Goal: Task Accomplishment & Management: Complete application form

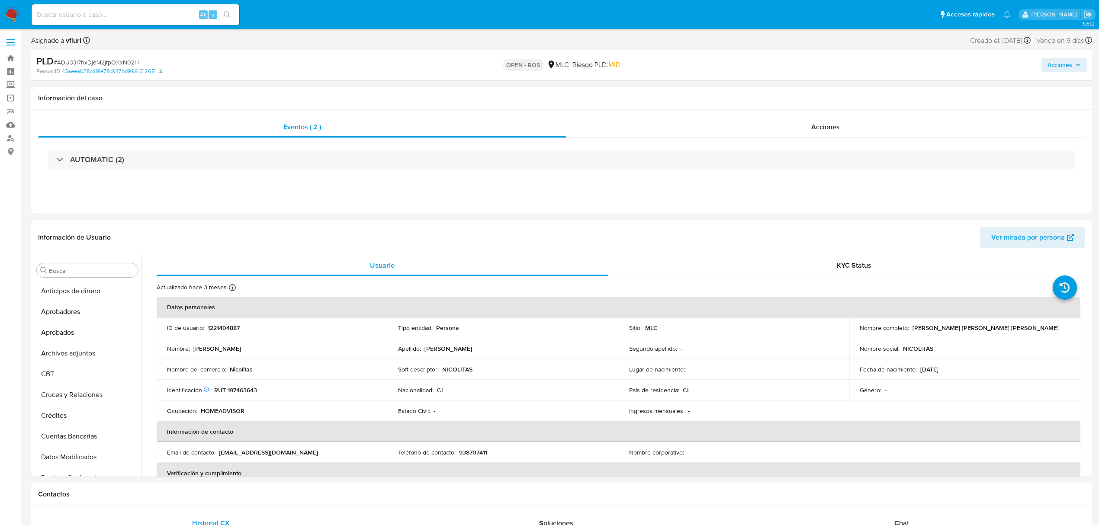
select select "10"
click at [63, 350] on button "General" at bounding box center [83, 347] width 101 height 21
select select "10"
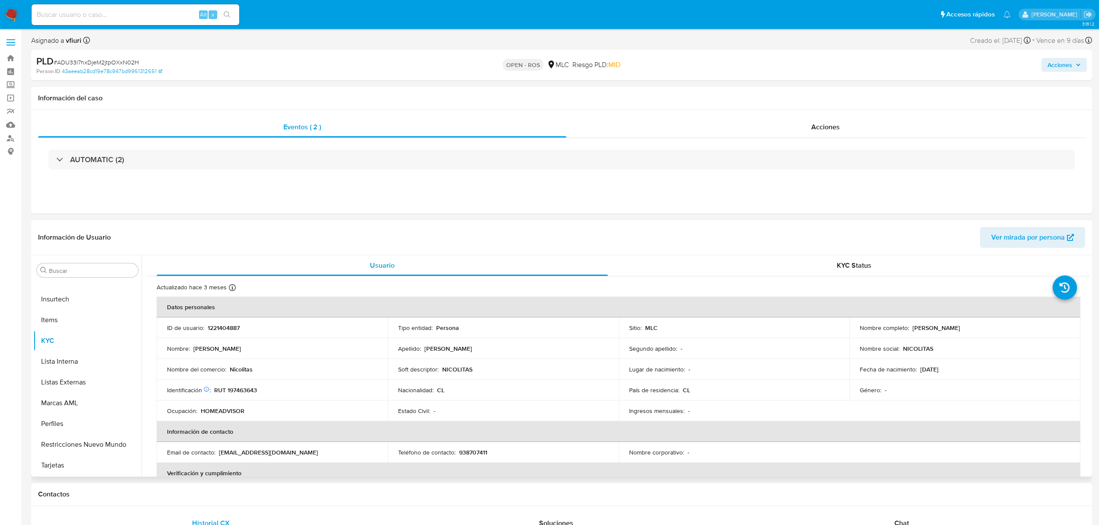
click at [225, 329] on p "1221404887" at bounding box center [224, 328] width 32 height 8
copy p "1221404887"
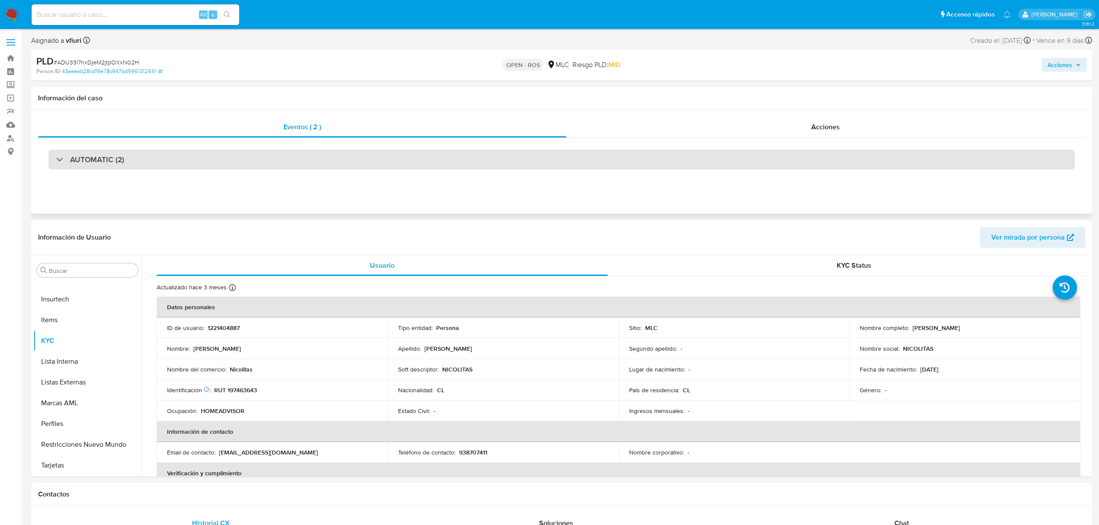
click at [128, 154] on div "AUTOMATIC (2)" at bounding box center [561, 160] width 1026 height 20
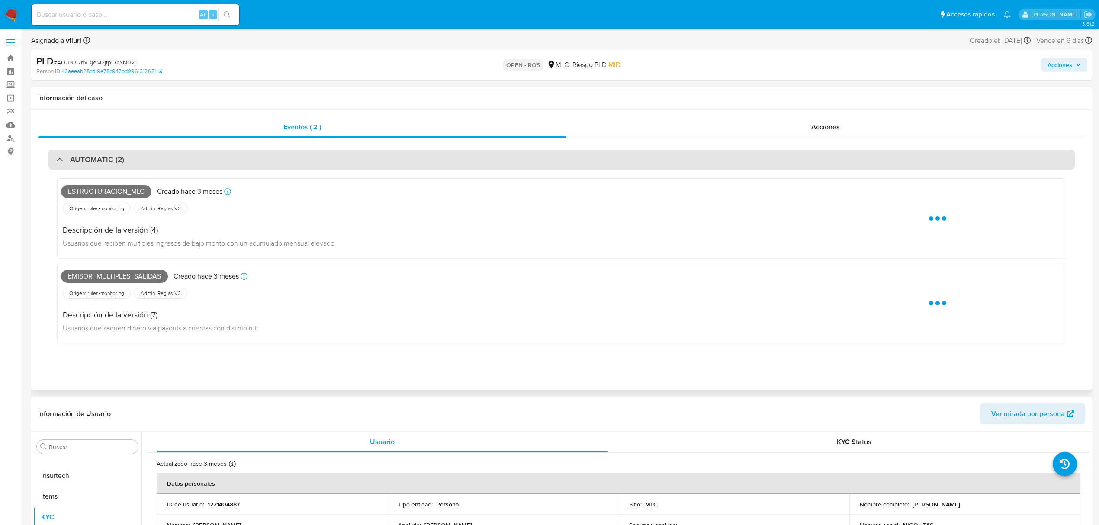
click at [128, 154] on div "AUTOMATIC (2)" at bounding box center [561, 160] width 1026 height 20
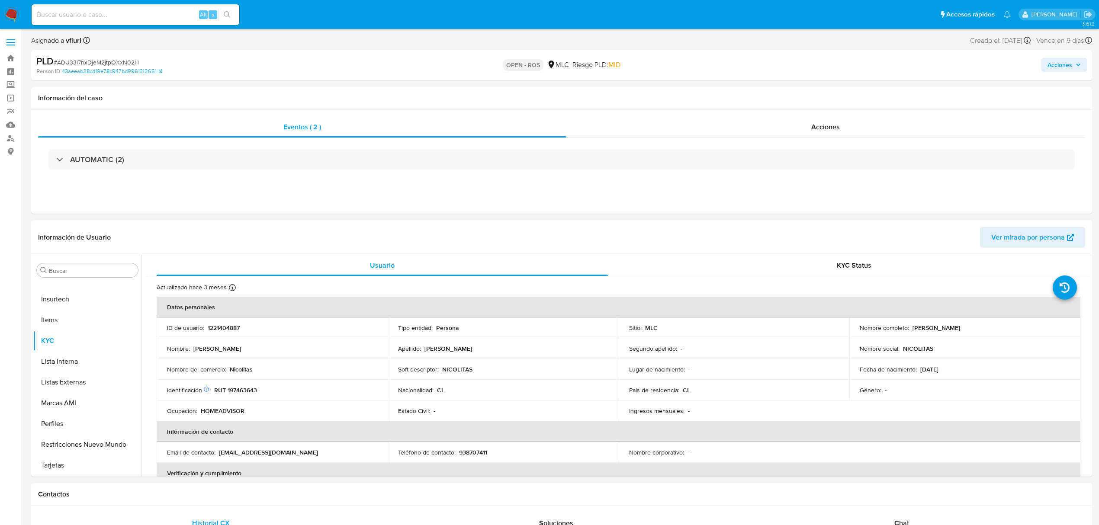
click at [99, 62] on span "# ADU33l7hxDjeM2jtpOXxN02H" at bounding box center [96, 62] width 85 height 9
copy span "ADU33l7hxDjeM2jtpOXxN02H"
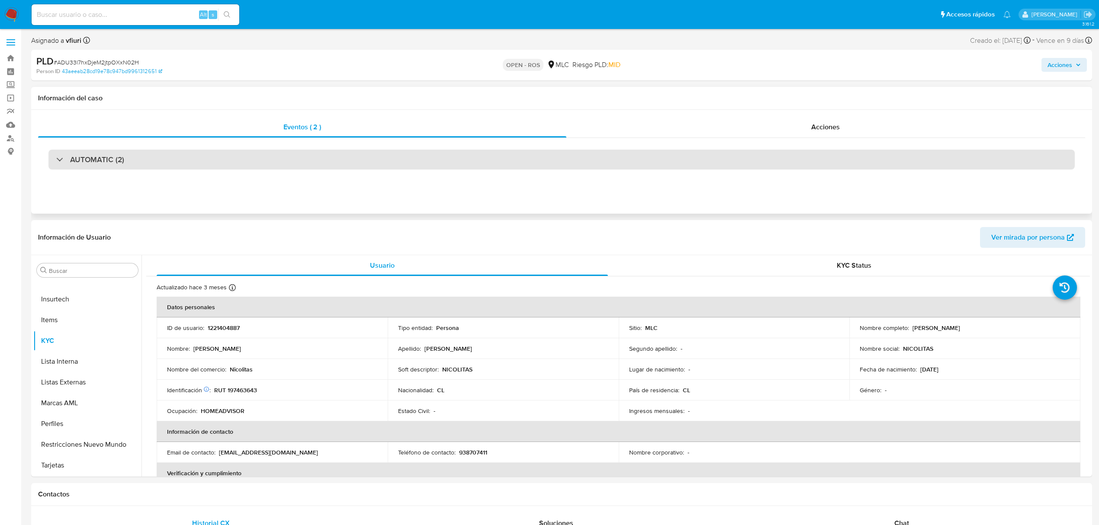
click at [153, 154] on div "AUTOMATIC (2)" at bounding box center [561, 160] width 1026 height 20
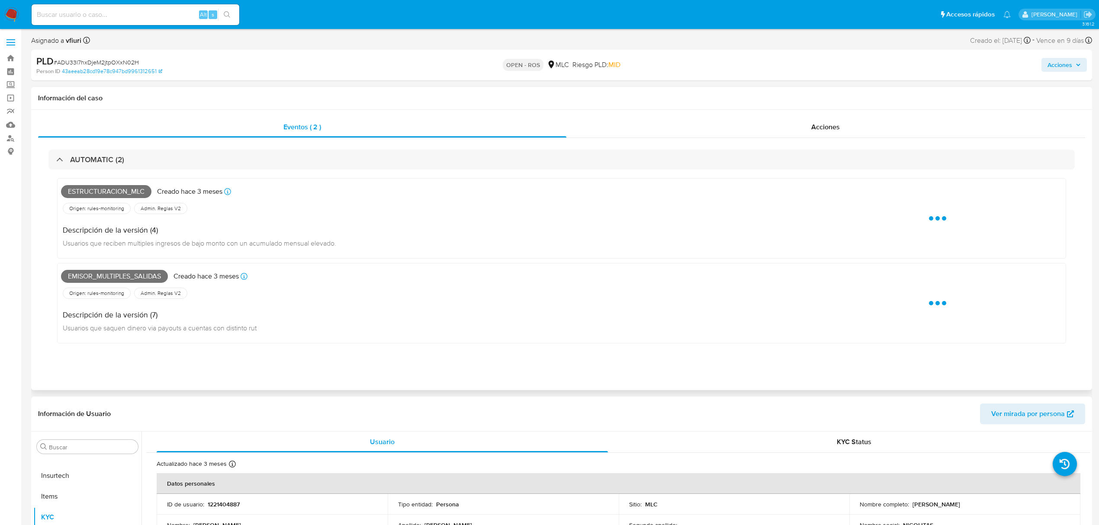
click at [123, 194] on span "Estructuracion_mlc" at bounding box center [106, 191] width 90 height 13
copy span "Estructuracion_mlc"
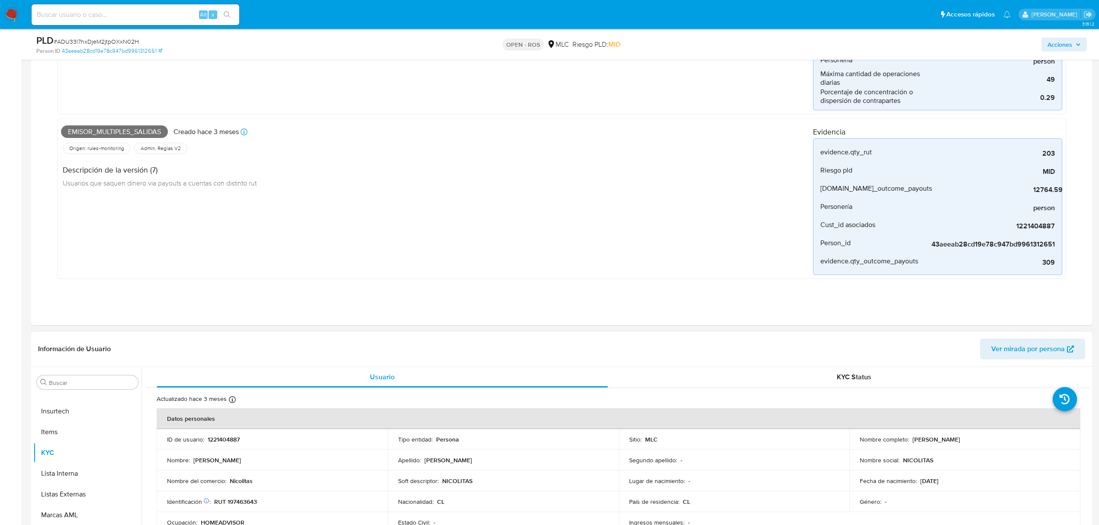
scroll to position [461, 0]
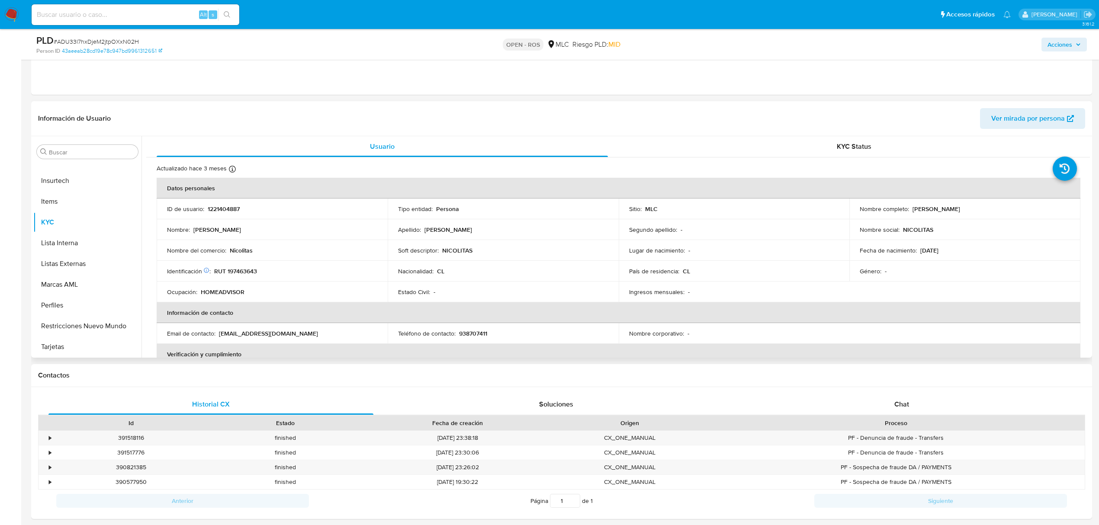
click at [905, 213] on p "Nombre completo :" at bounding box center [884, 209] width 49 height 8
drag, startPoint x: 909, startPoint y: 212, endPoint x: 988, endPoint y: 207, distance: 79.3
click at [988, 207] on div "Nombre completo : Nicol Alejandra Díaz Soto" at bounding box center [965, 209] width 210 height 8
copy p "Nicol Alejandra Díaz Soto"
click at [243, 275] on p "RUT 197463643" at bounding box center [235, 271] width 43 height 8
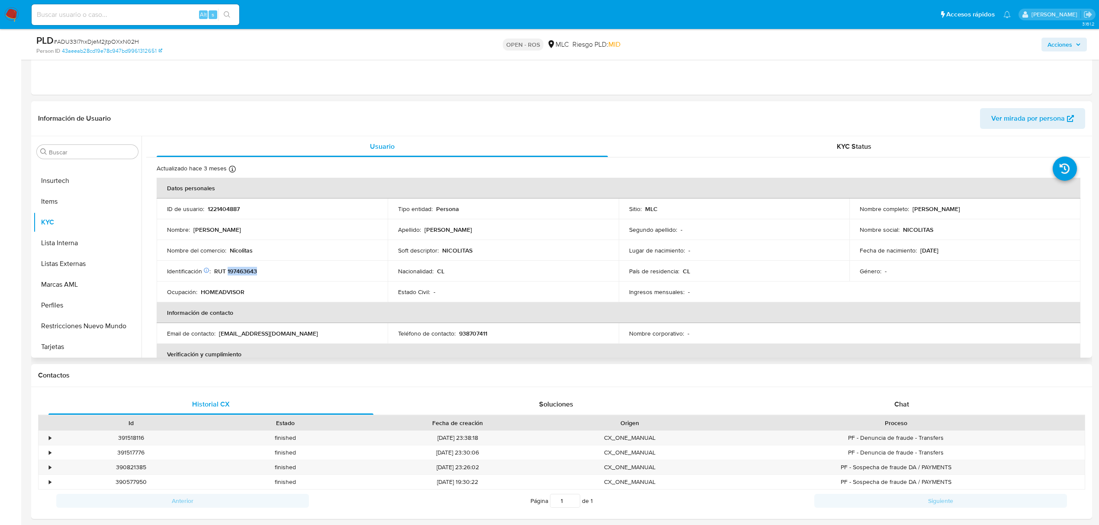
click at [243, 275] on p "RUT 197463643" at bounding box center [235, 271] width 43 height 8
copy p "197463643"
click at [235, 211] on p "1221404887" at bounding box center [224, 209] width 32 height 8
copy p "1221404887"
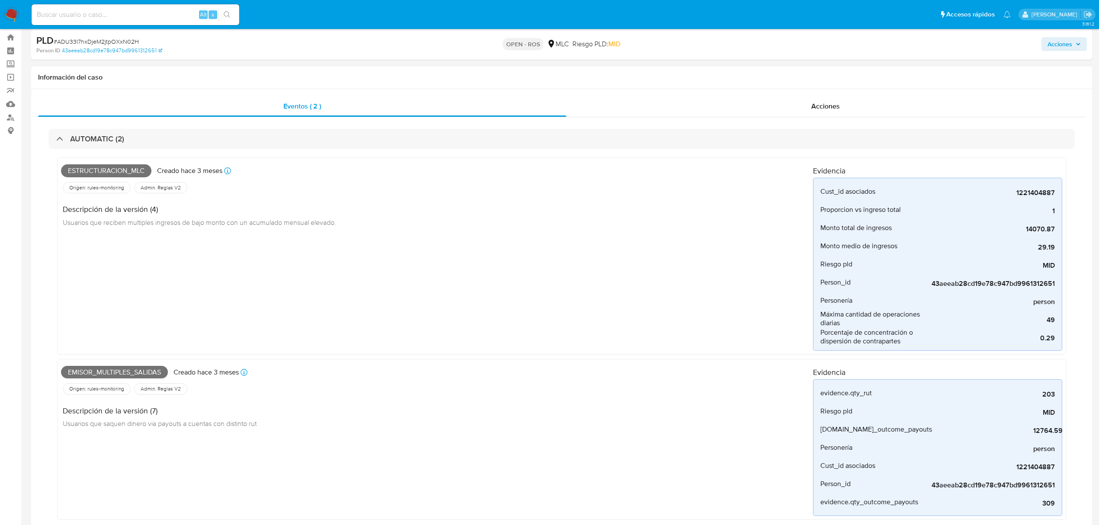
scroll to position [0, 0]
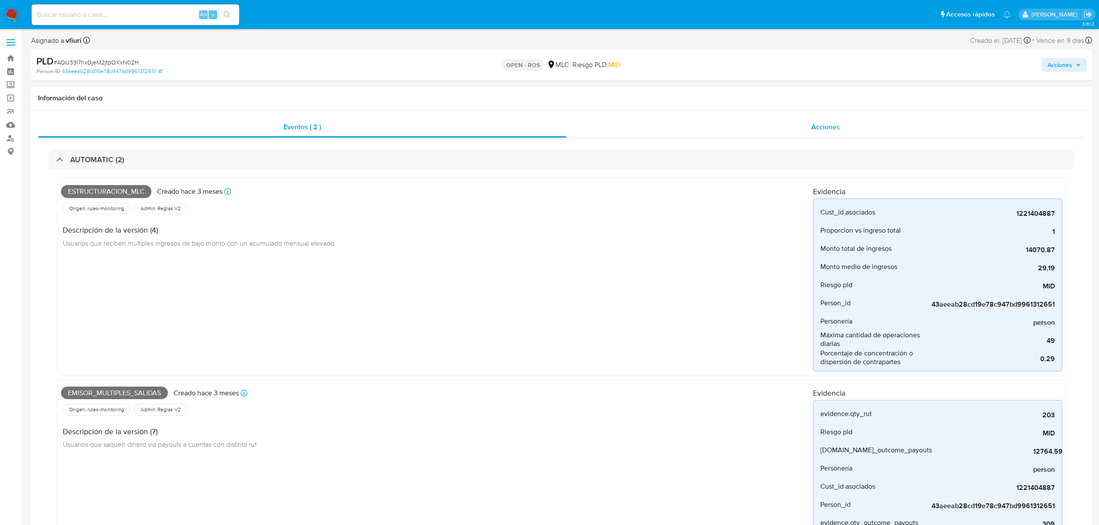
click at [814, 123] on span "Acciones" at bounding box center [825, 127] width 29 height 10
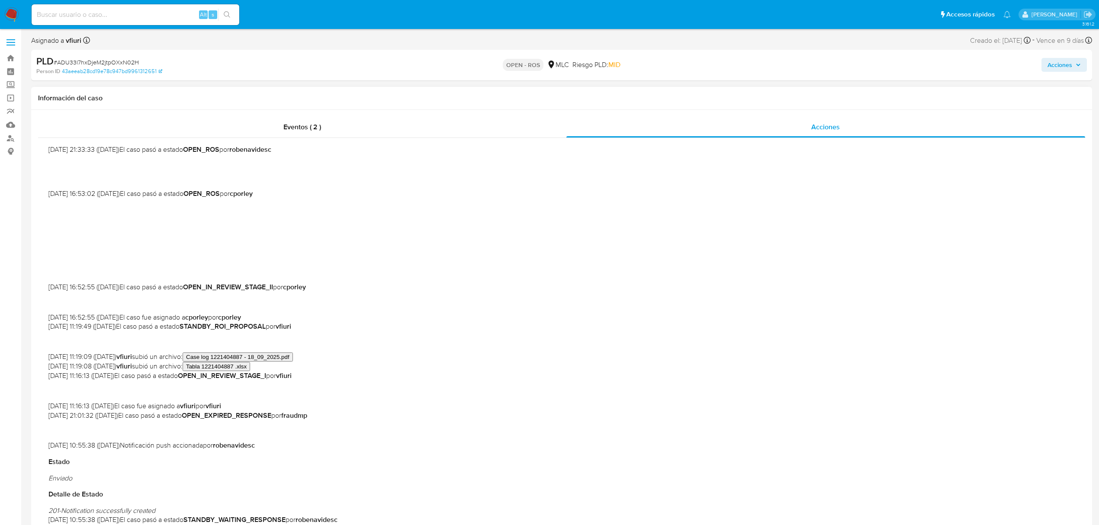
scroll to position [115, 0]
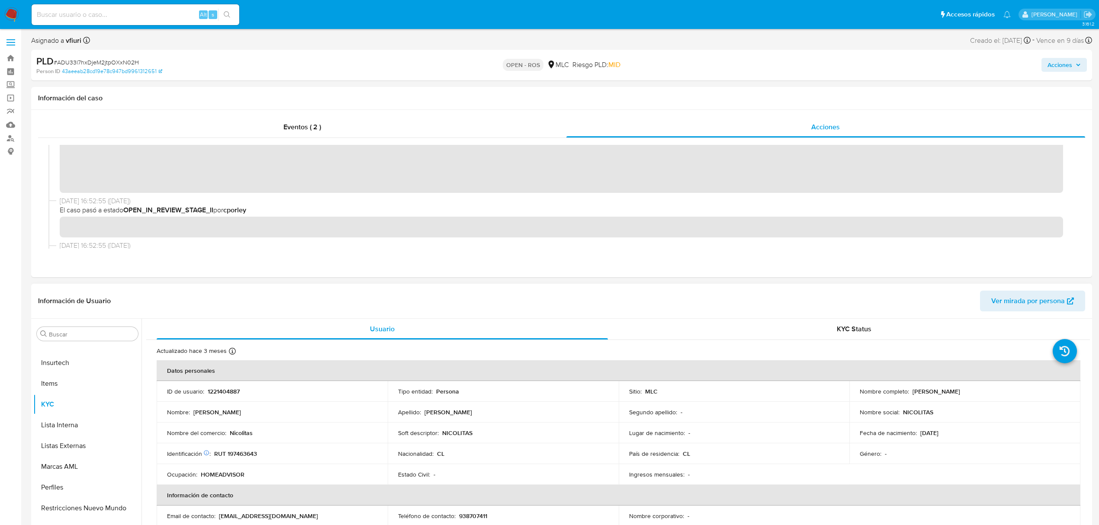
click at [246, 452] on p "RUT 197463643" at bounding box center [235, 454] width 43 height 8
copy p "197463643"
click at [106, 61] on span "# ADU33l7hxDjeM2jtpOXxN02H" at bounding box center [96, 62] width 85 height 9
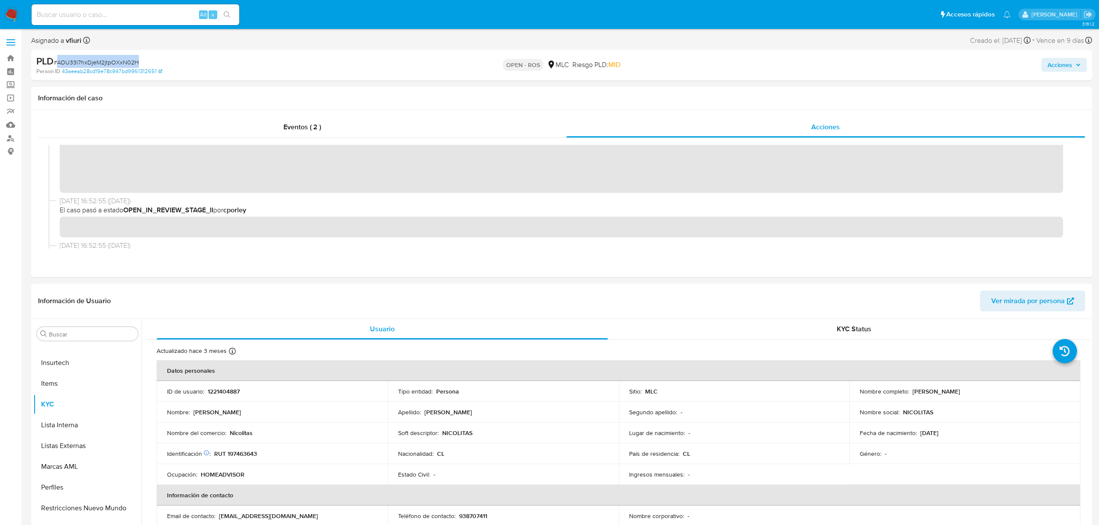
click at [106, 61] on span "# ADU33l7hxDjeM2jtpOXxN02H" at bounding box center [96, 62] width 85 height 9
copy span "ADU33l7hxDjeM2jtpOXxN02H"
click at [70, 465] on button "General" at bounding box center [83, 469] width 101 height 21
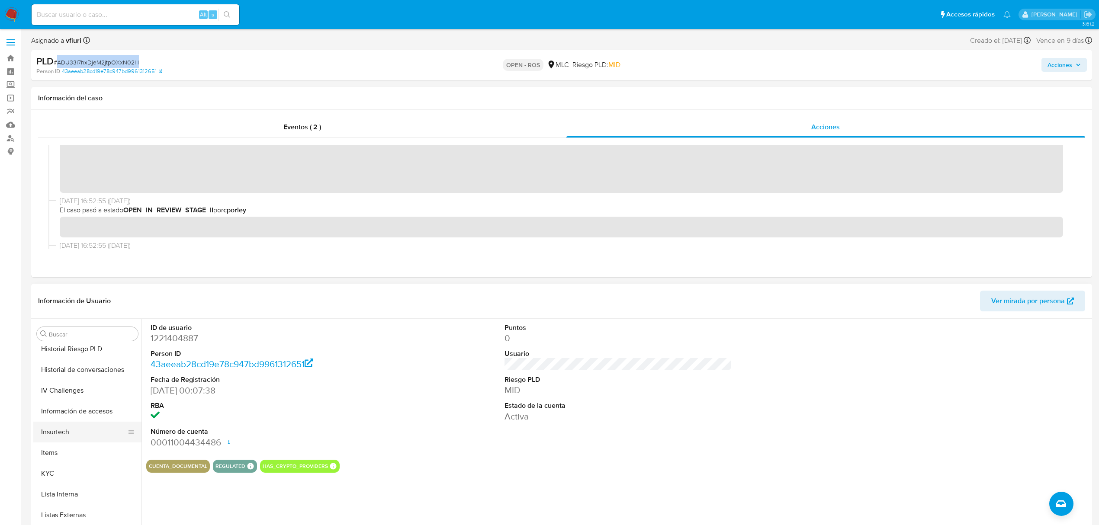
scroll to position [407, 0]
click at [74, 404] on button "KYC" at bounding box center [83, 404] width 101 height 21
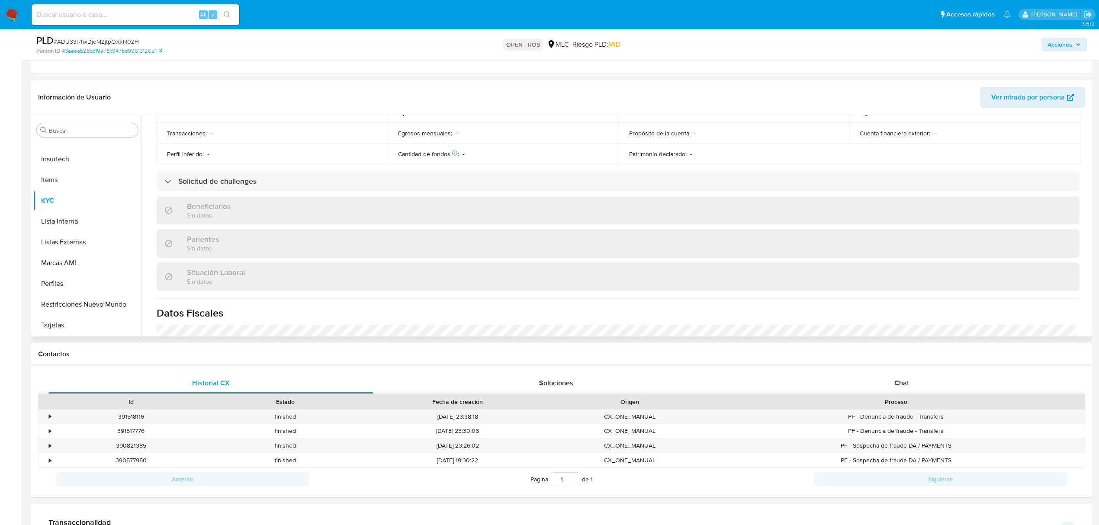
scroll to position [65, 0]
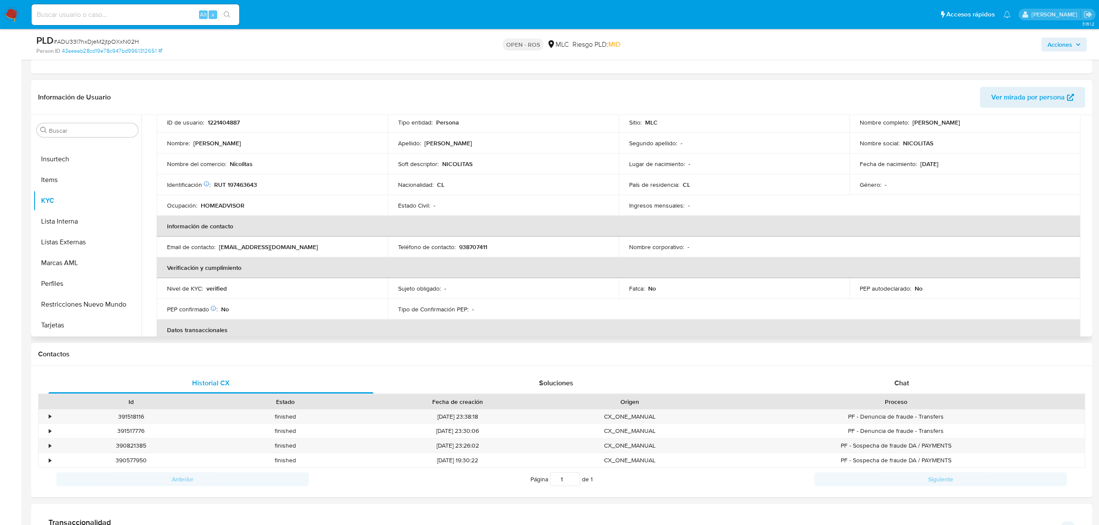
click at [478, 248] on p "938707411" at bounding box center [473, 247] width 28 height 8
copy p "938707411"
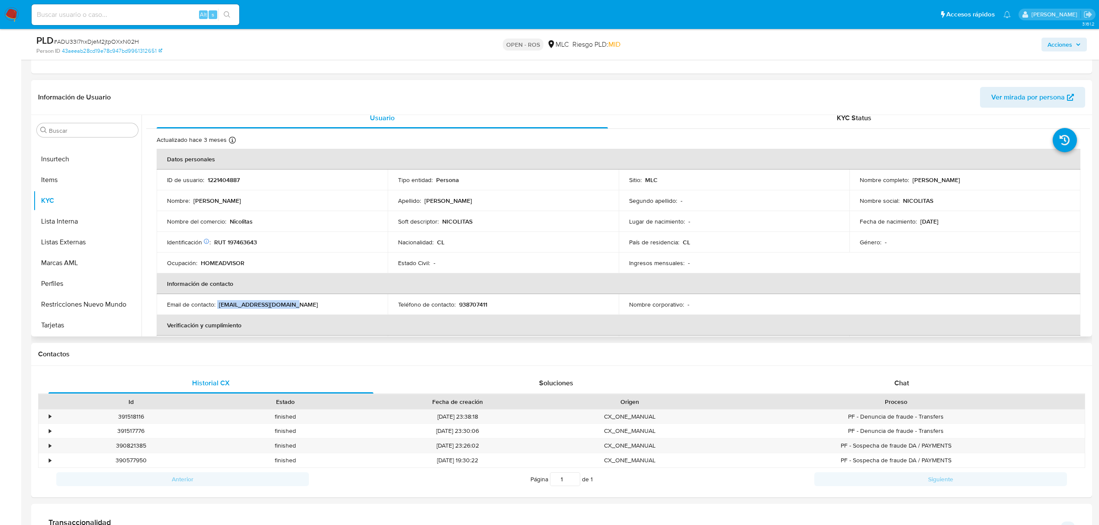
drag, startPoint x: 239, startPoint y: 305, endPoint x: 307, endPoint y: 298, distance: 68.3
click at [307, 298] on td "Email de contacto : nicoldiassoto@gmail.com" at bounding box center [272, 304] width 231 height 21
click at [78, 207] on button "Archivos adjuntos" at bounding box center [83, 209] width 101 height 21
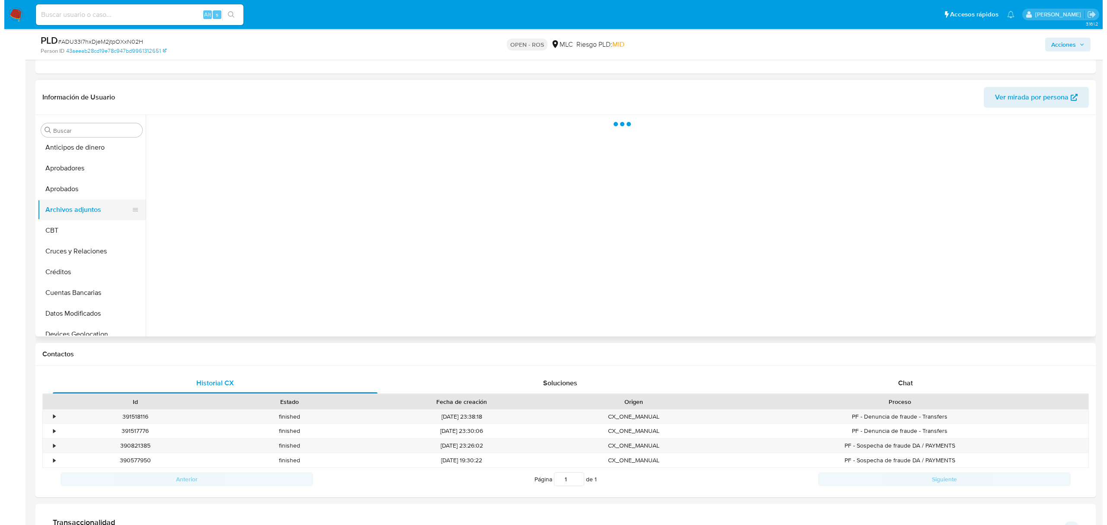
scroll to position [0, 0]
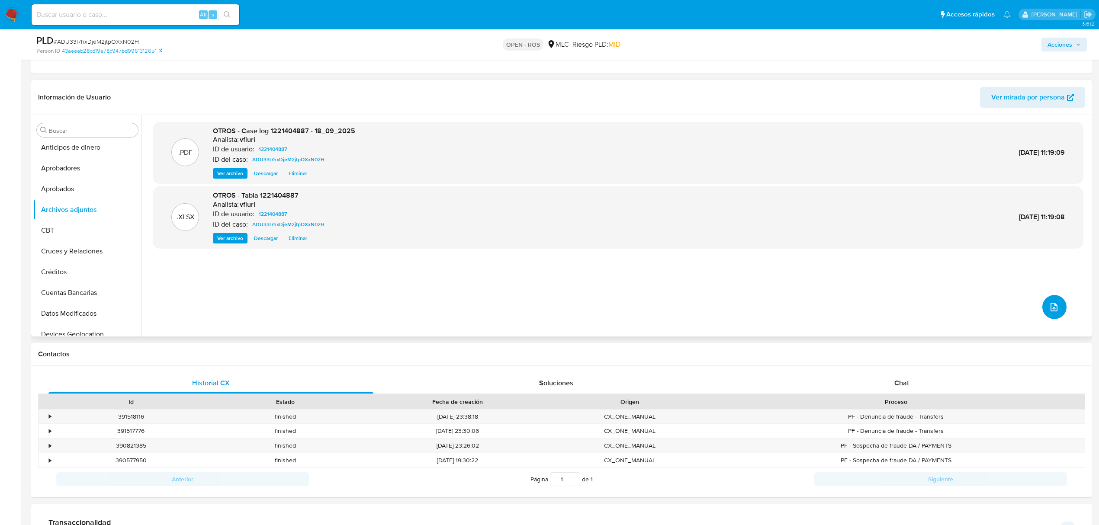
click at [1058, 304] on button "upload-file" at bounding box center [1054, 307] width 24 height 24
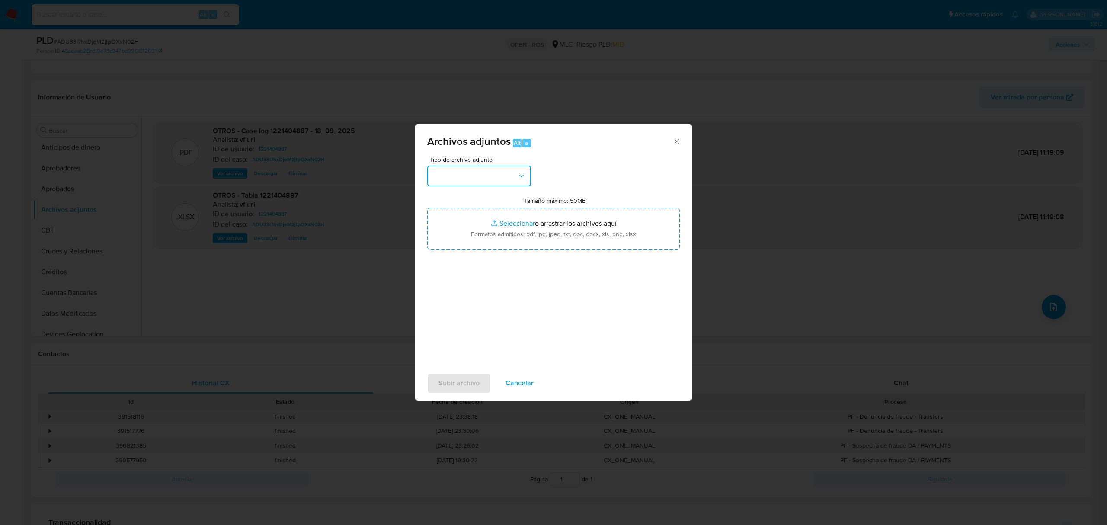
click at [499, 176] on button "button" at bounding box center [479, 176] width 104 height 21
click at [462, 284] on div "OTROS" at bounding box center [477, 273] width 88 height 21
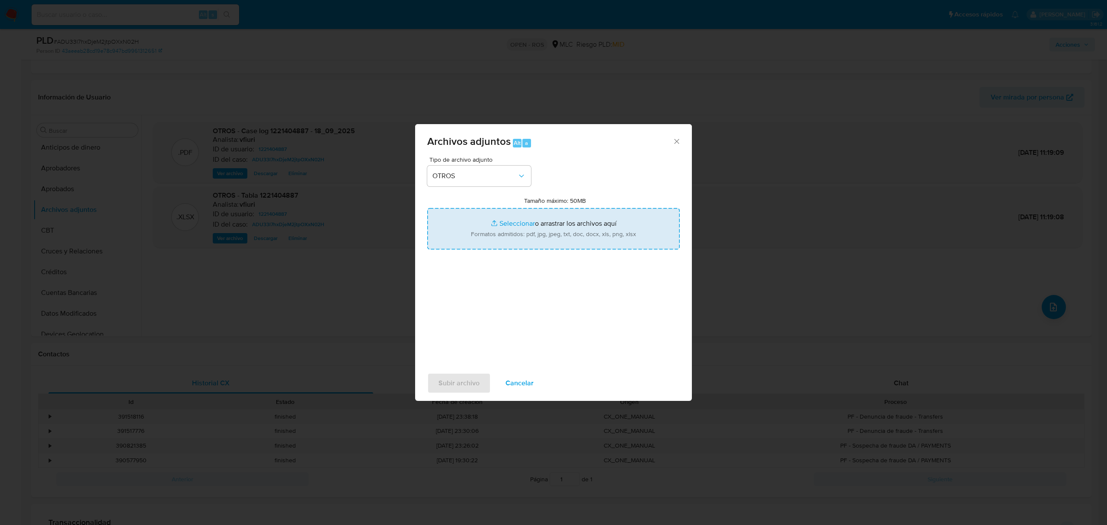
click at [509, 229] on input "Tamaño máximo: 50MB Seleccionar archivos" at bounding box center [553, 229] width 253 height 42
type input "C:\fakepath\Captura ROS #1325.pdf"
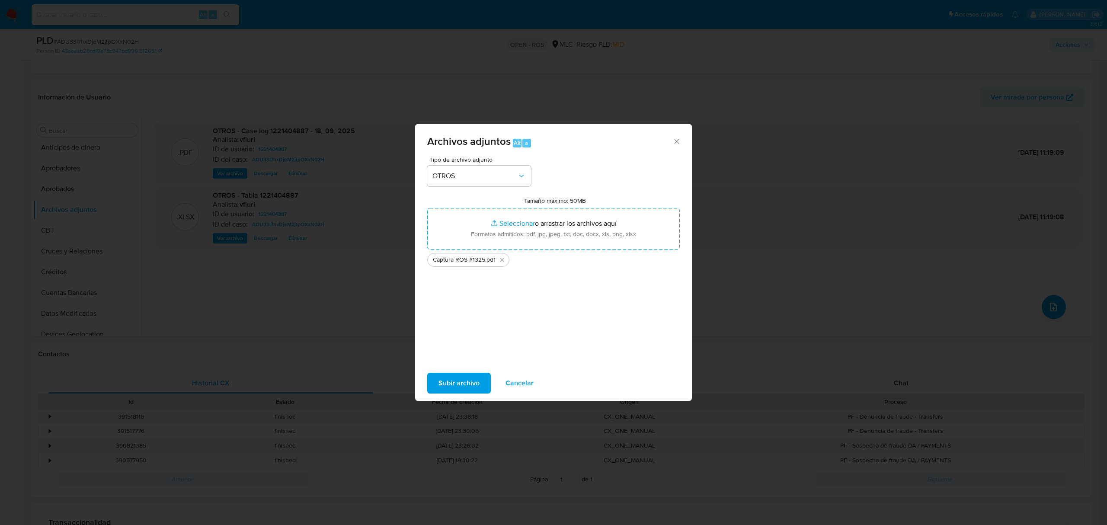
drag, startPoint x: 509, startPoint y: 229, endPoint x: 469, endPoint y: 375, distance: 151.5
click at [469, 375] on span "Subir archivo" at bounding box center [459, 383] width 41 height 19
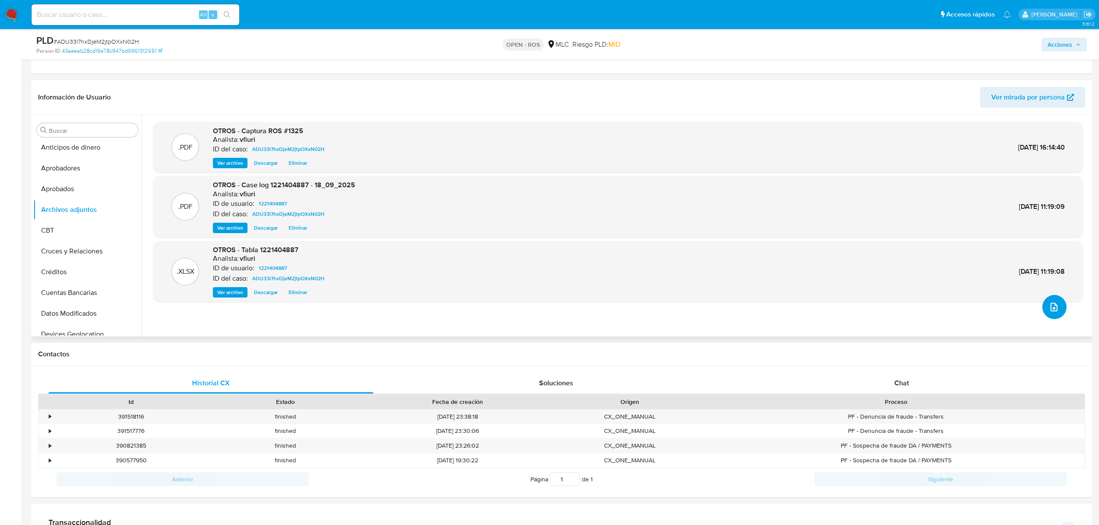
click at [1044, 298] on button "upload-file" at bounding box center [1054, 307] width 24 height 24
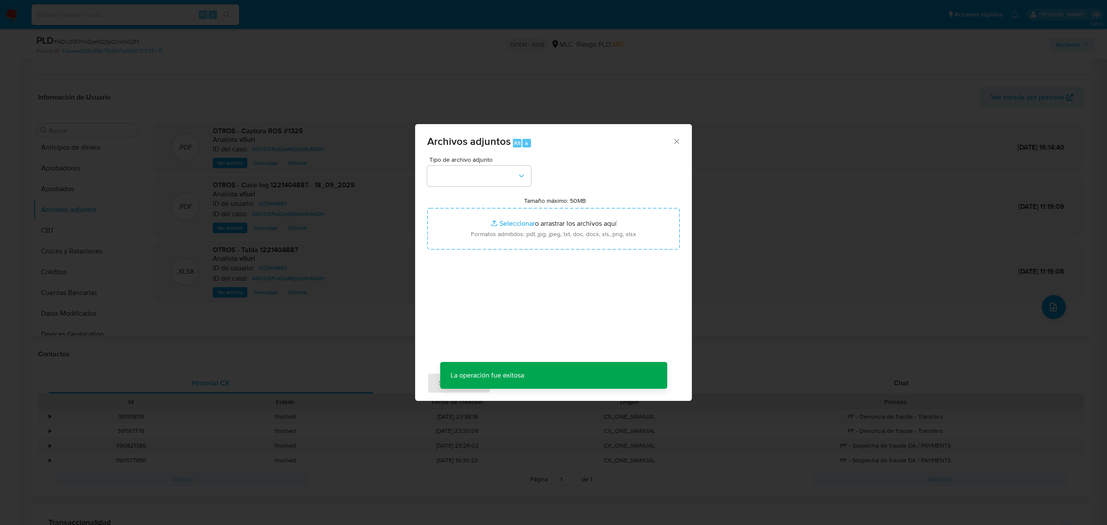
click at [521, 186] on div "Tipo de archivo adjunto Tamaño máximo: 50MB Seleccionar archivos Seleccionar o …" at bounding box center [553, 259] width 253 height 204
click at [516, 179] on button "button" at bounding box center [479, 176] width 104 height 21
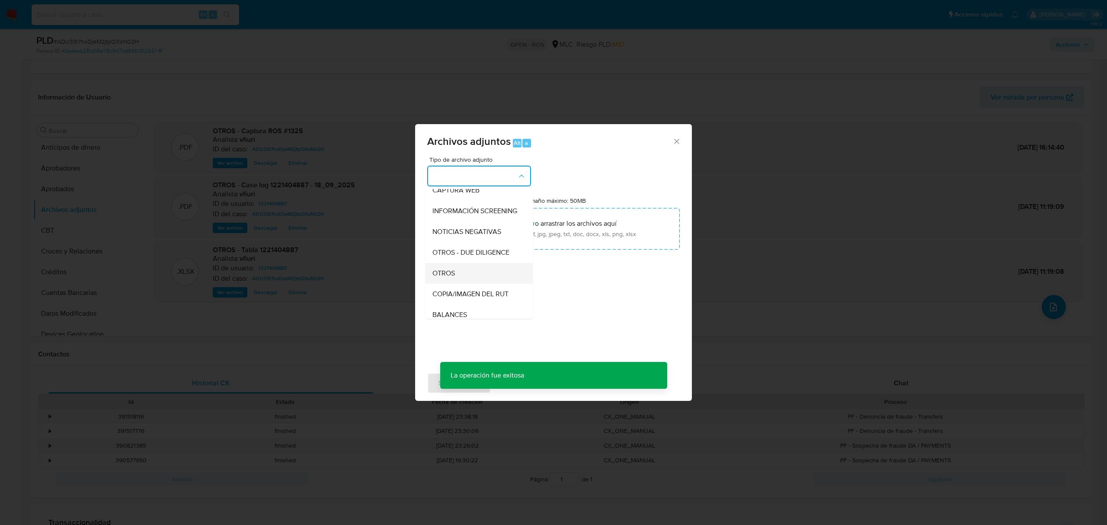
click at [454, 276] on div "OTROS" at bounding box center [477, 273] width 88 height 21
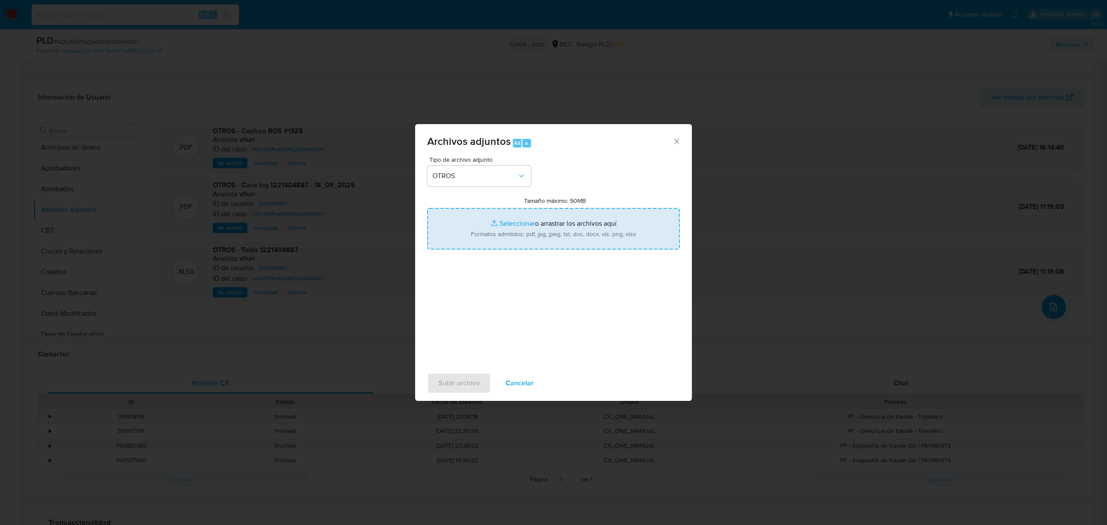
click at [501, 215] on input "Tamaño máximo: 50MB Seleccionar archivos" at bounding box center [553, 229] width 253 height 42
type input "C:\fakepath\UAF #1325.pdf"
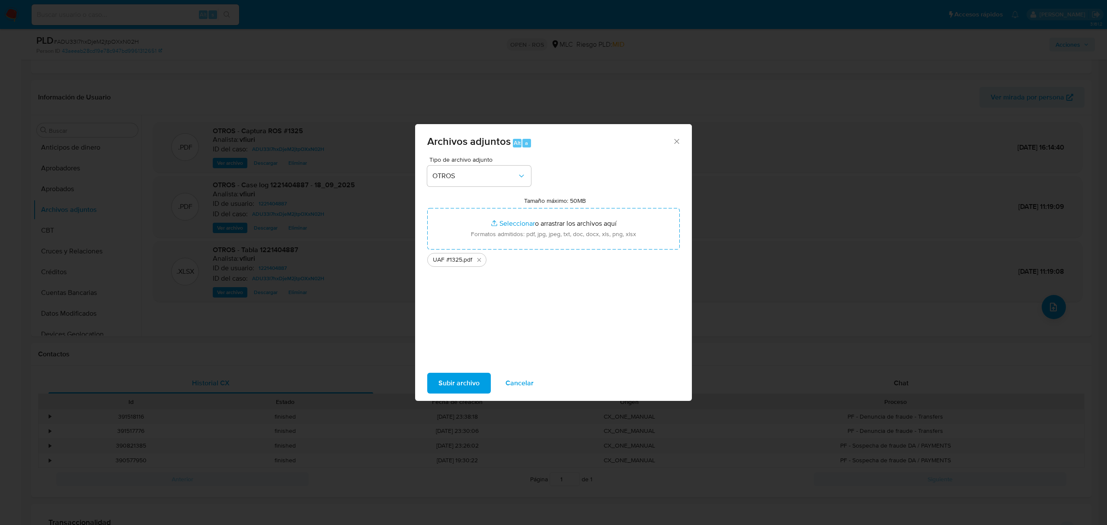
drag, startPoint x: 501, startPoint y: 215, endPoint x: 454, endPoint y: 383, distance: 174.3
click at [454, 383] on span "Subir archivo" at bounding box center [459, 383] width 41 height 19
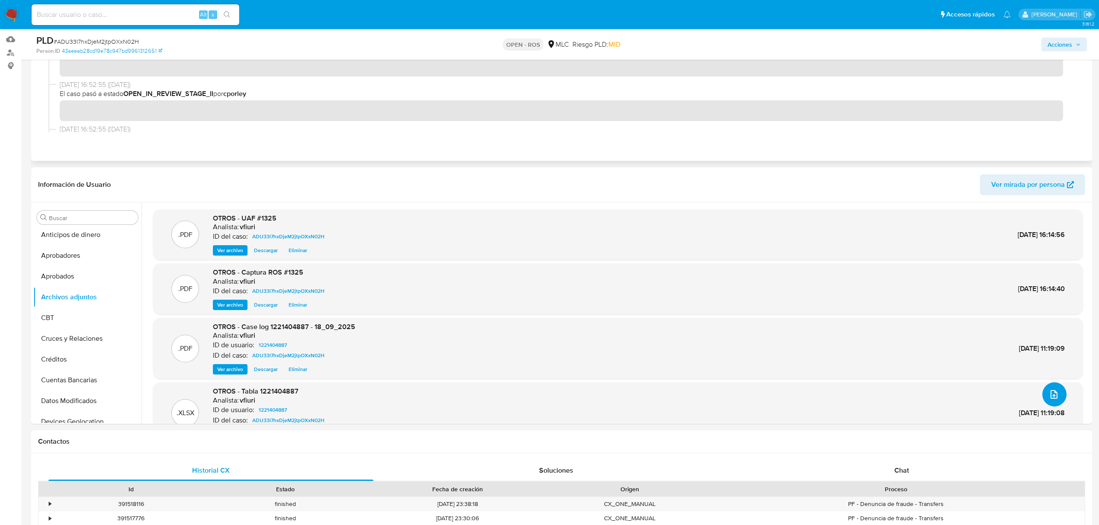
scroll to position [0, 0]
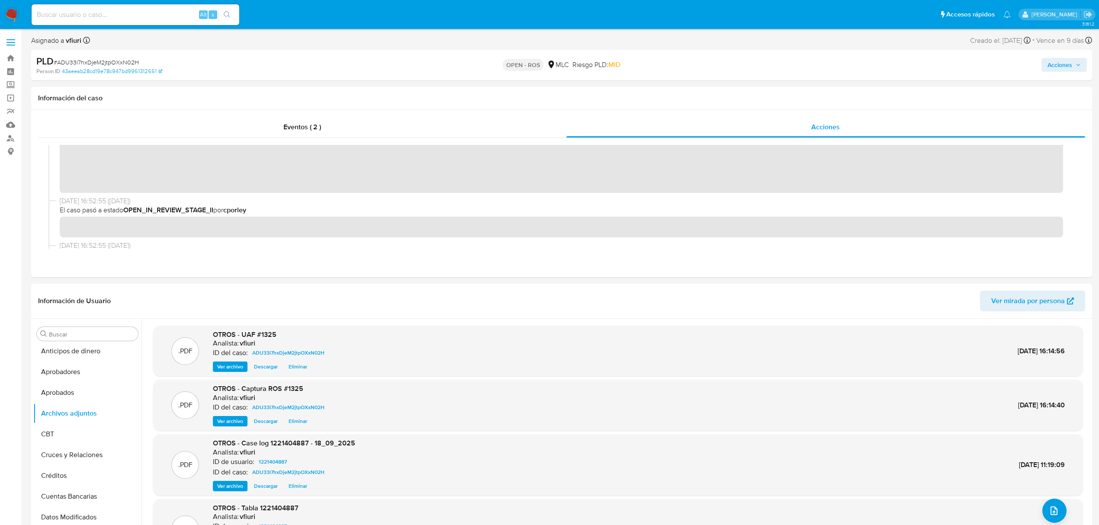
click at [1064, 69] on span "Acciones" at bounding box center [1059, 65] width 25 height 14
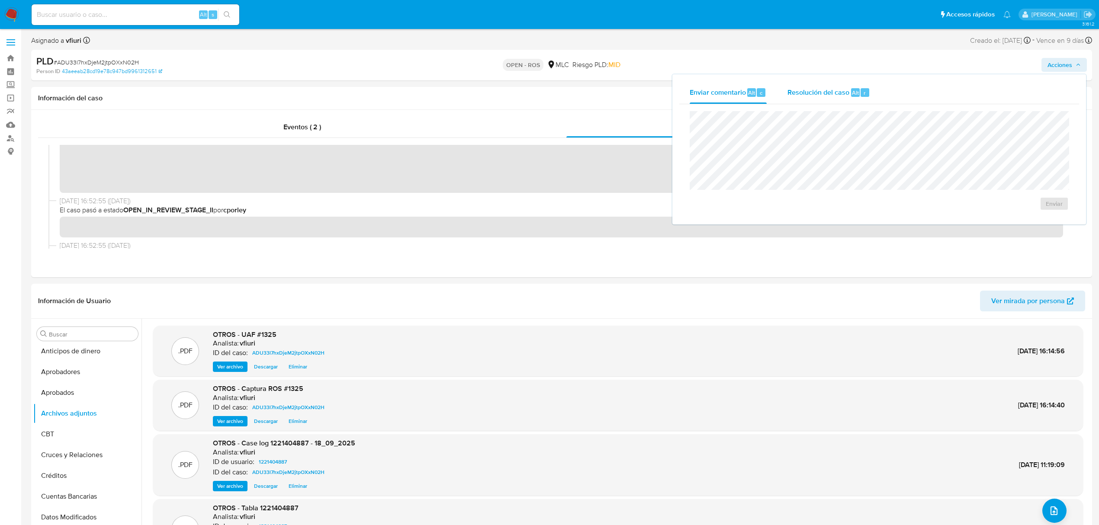
click at [851, 96] on div "Alt r" at bounding box center [860, 92] width 18 height 9
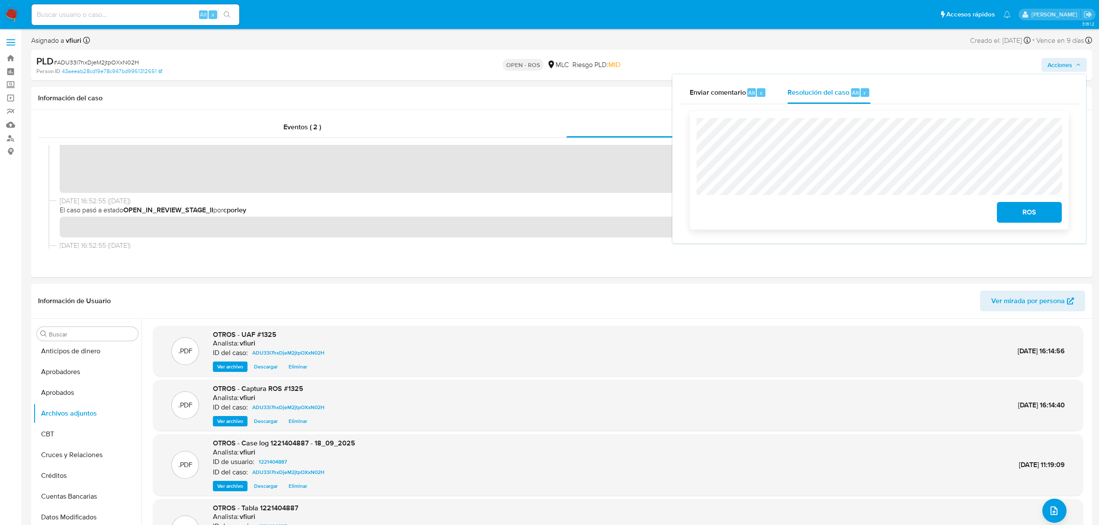
click at [1016, 216] on span "ROS" at bounding box center [1029, 212] width 42 height 19
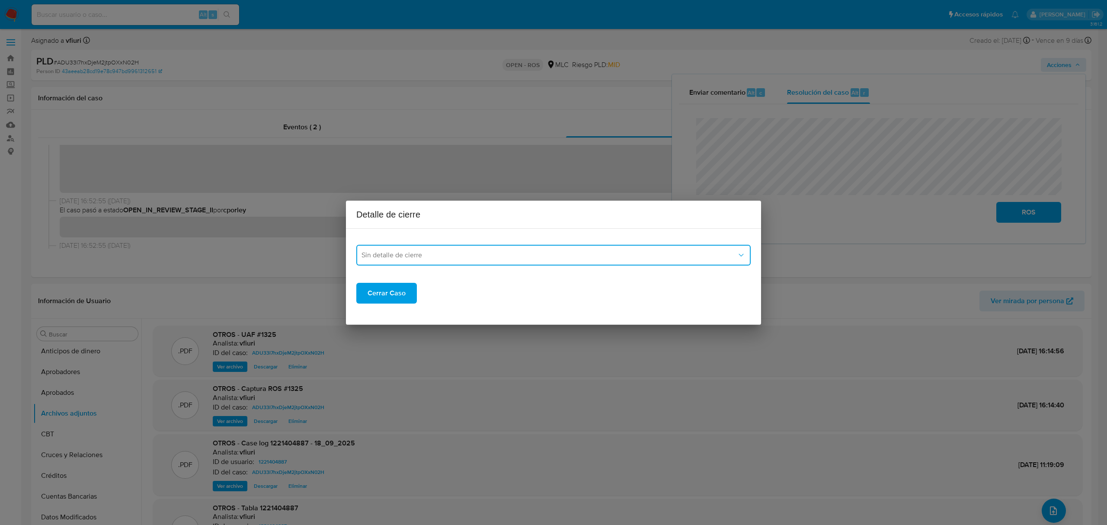
click at [447, 257] on span "Sin detalle de cierre" at bounding box center [549, 255] width 375 height 9
click at [402, 298] on span "ROS_EMISOR" at bounding box center [383, 299] width 42 height 9
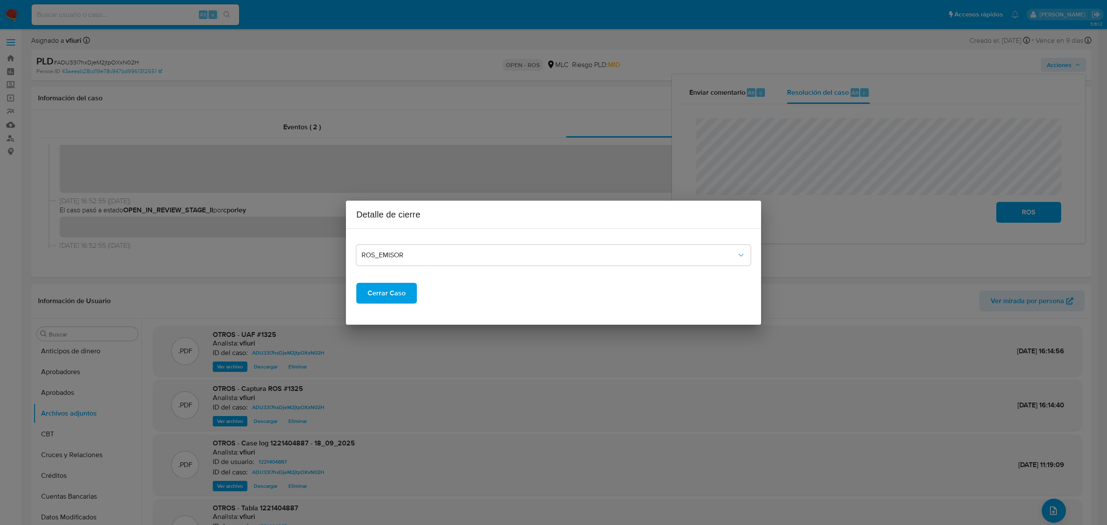
click at [376, 298] on span "Cerrar Caso" at bounding box center [387, 293] width 38 height 19
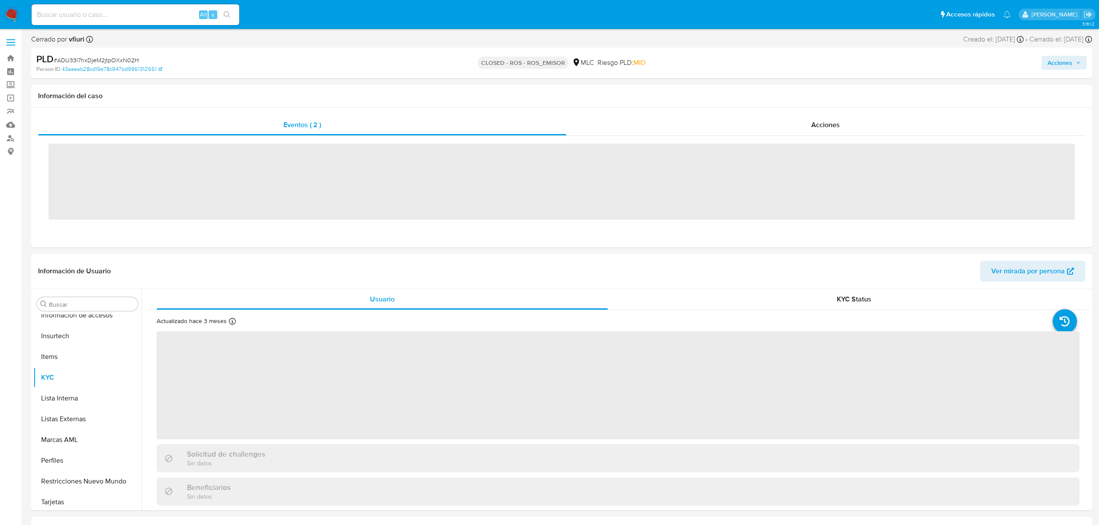
scroll to position [407, 0]
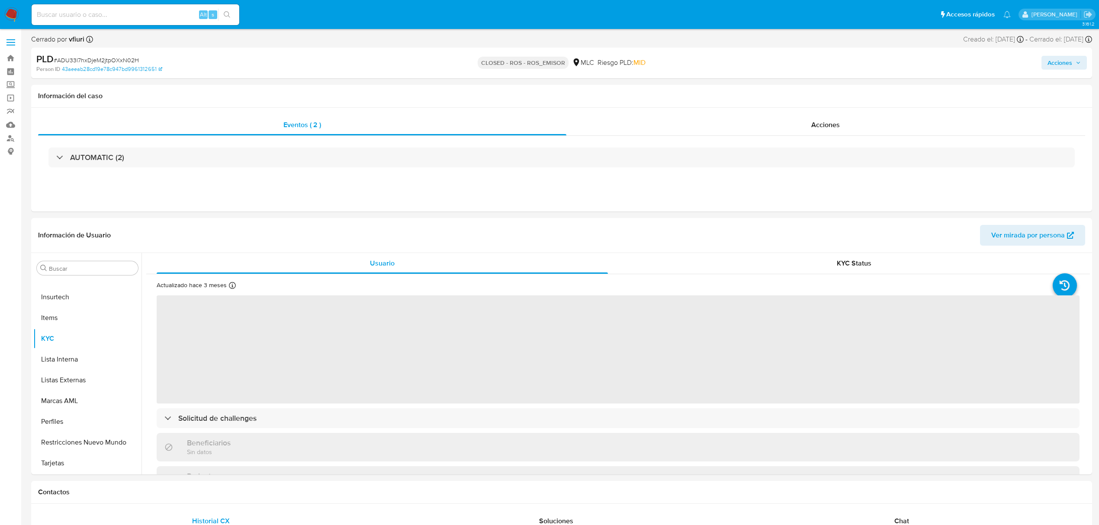
select select "10"
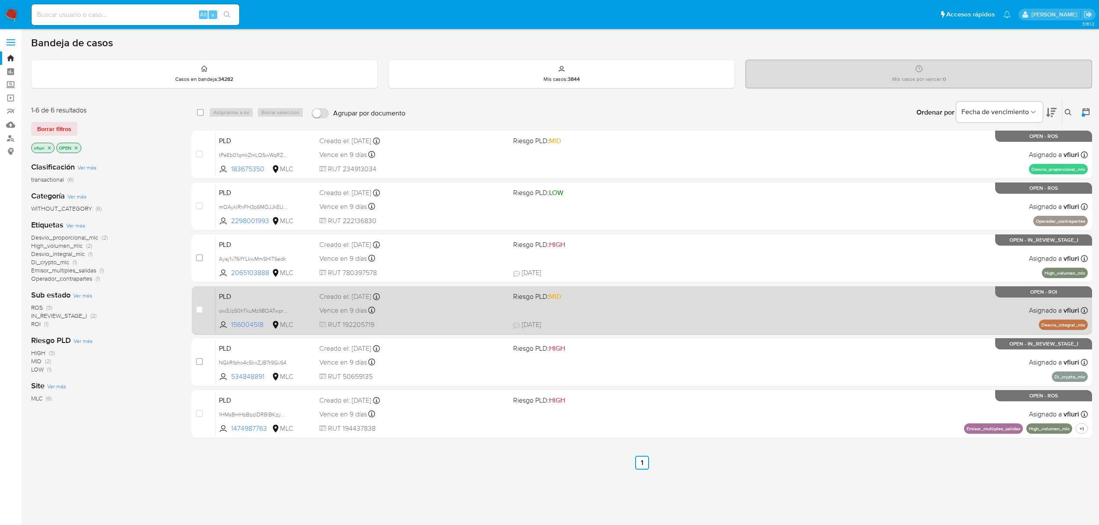
click at [677, 312] on div "PLD ow3Jz50hTkuMz98OATwpraSx 156004518 MLC Riesgo PLD: MID Creado el: 12/07/202…" at bounding box center [651, 311] width 872 height 44
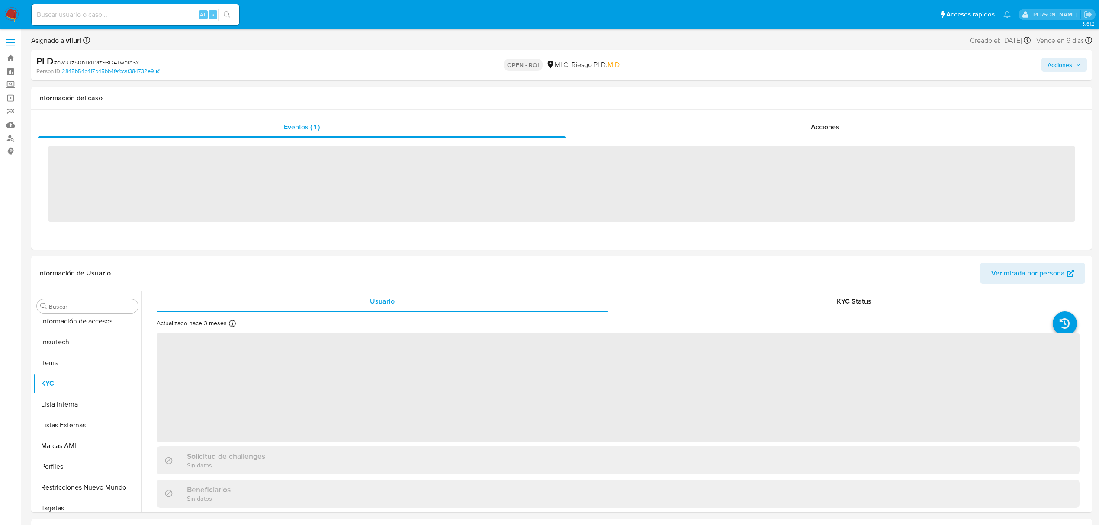
scroll to position [407, 0]
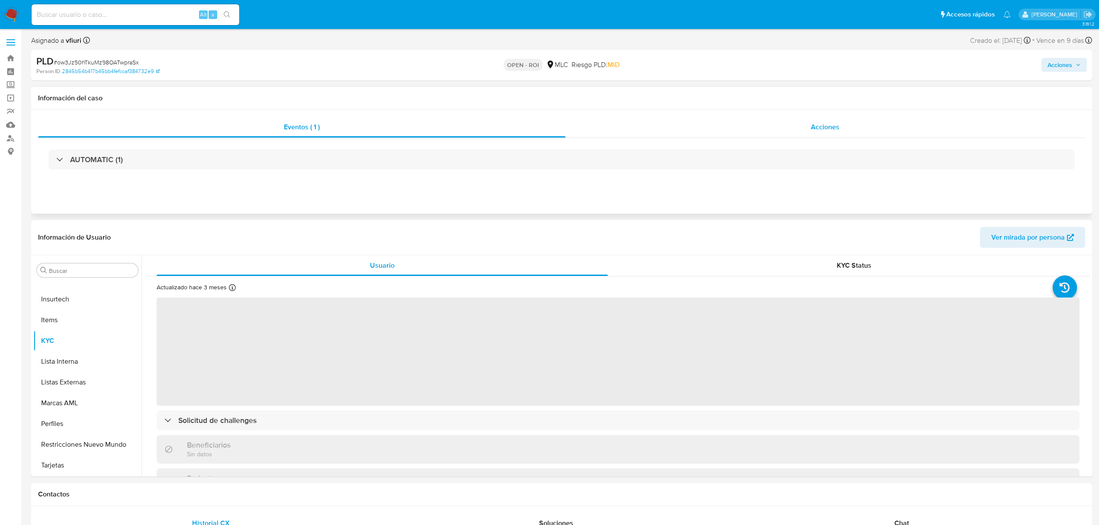
select select "10"
click at [798, 131] on div "Acciones" at bounding box center [825, 127] width 520 height 21
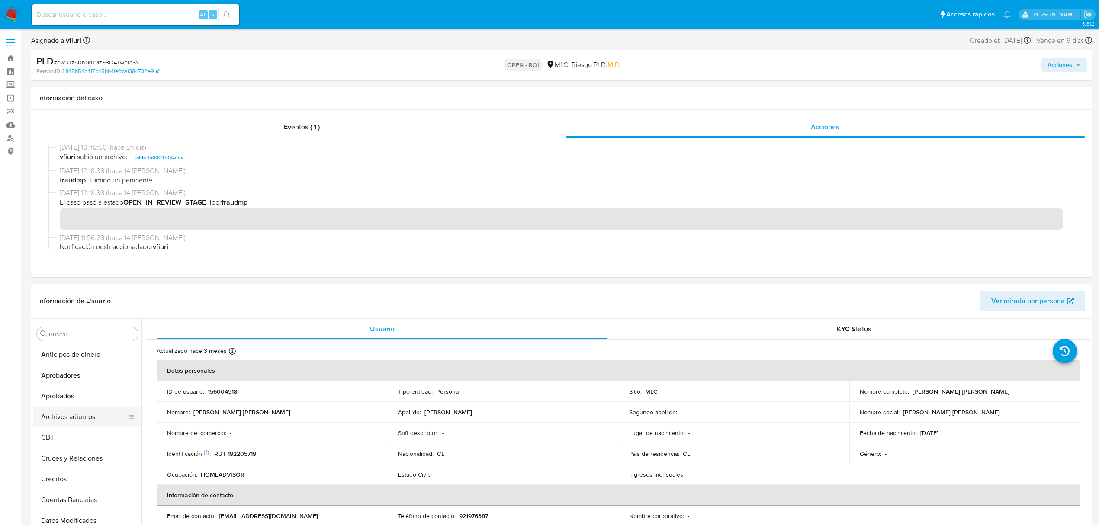
scroll to position [58, 0]
click at [75, 361] on button "Archivos adjuntos" at bounding box center [83, 359] width 101 height 21
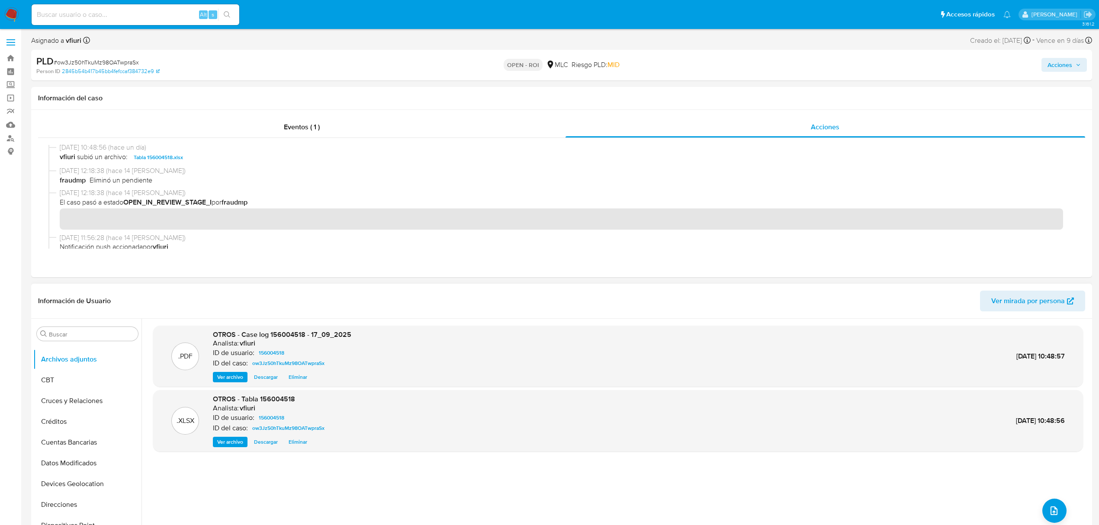
click at [236, 378] on span "Ver archivo" at bounding box center [230, 377] width 26 height 9
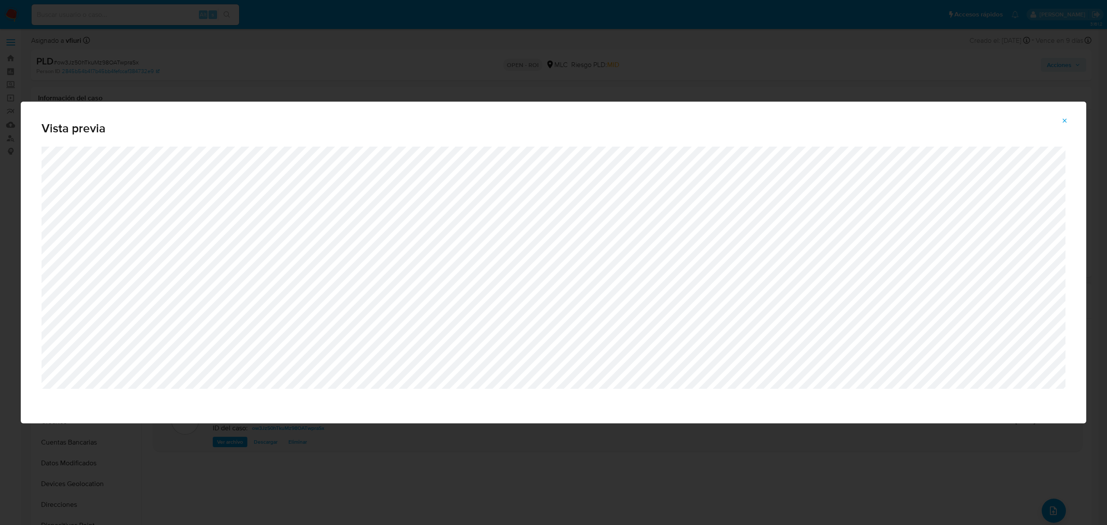
click at [1066, 119] on icon "Attachment preview" at bounding box center [1065, 120] width 7 height 7
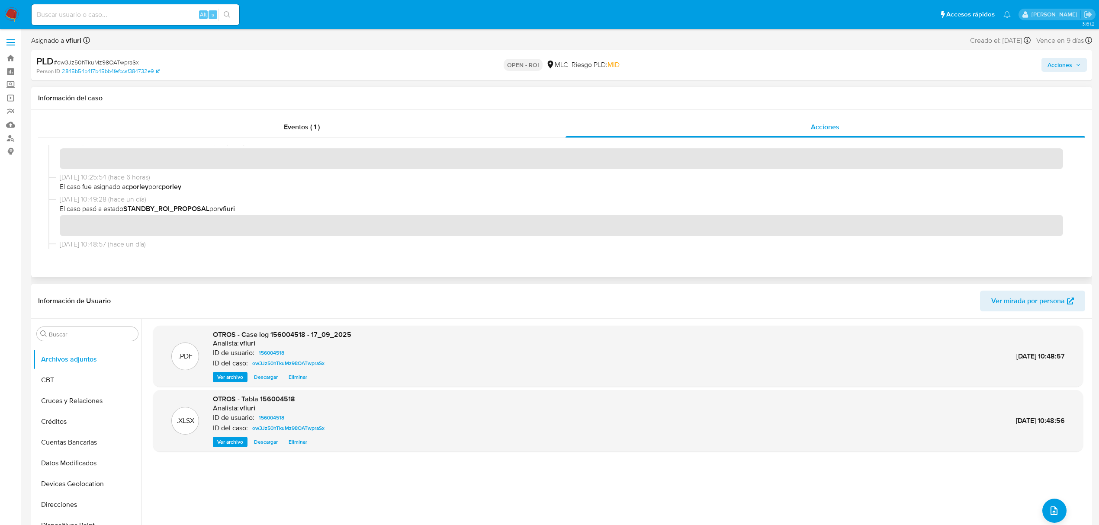
scroll to position [0, 0]
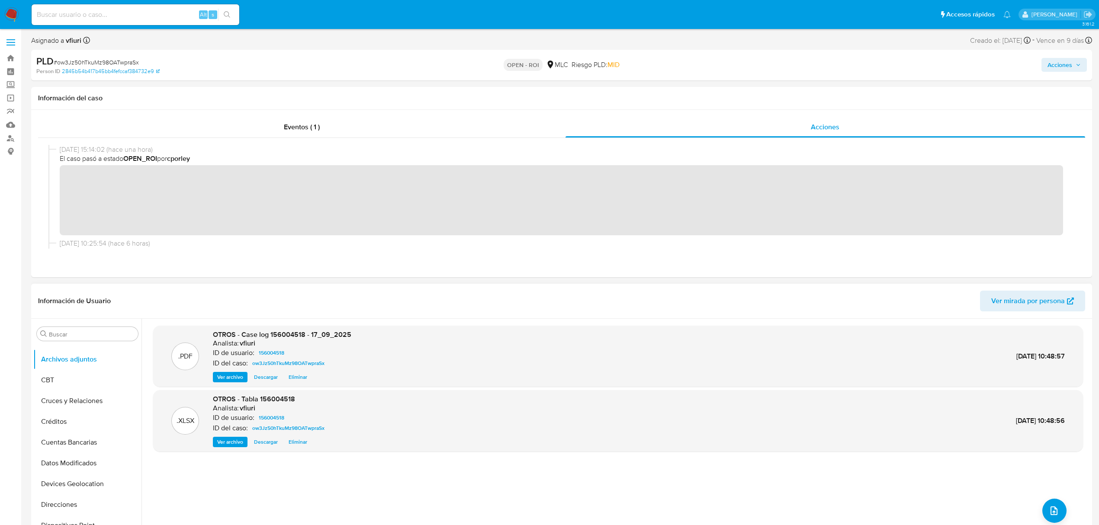
click at [1070, 67] on span "Acciones" at bounding box center [1059, 65] width 25 height 14
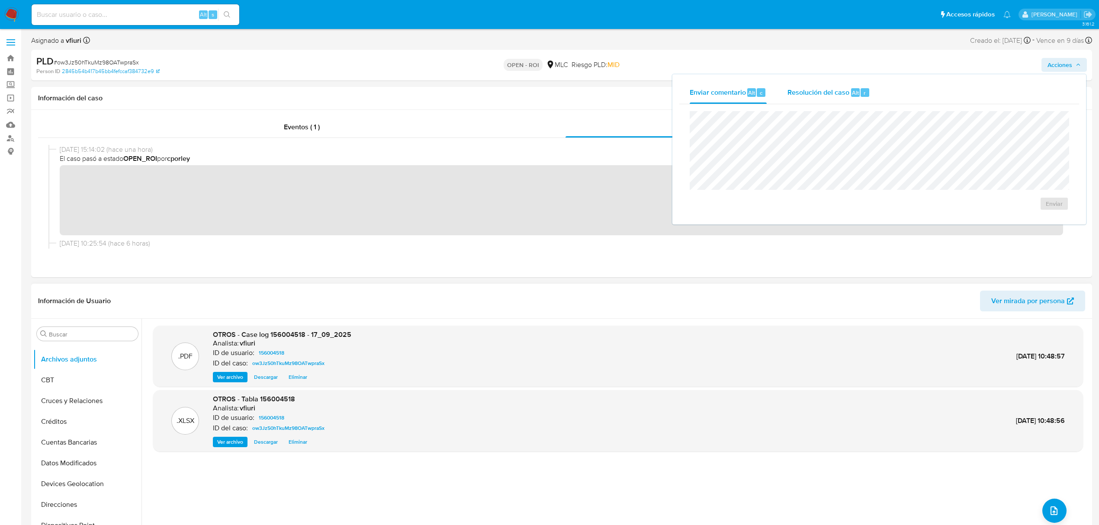
drag, startPoint x: 841, startPoint y: 92, endPoint x: 836, endPoint y: 107, distance: 16.0
click at [841, 93] on span "Resolución del caso" at bounding box center [818, 92] width 62 height 10
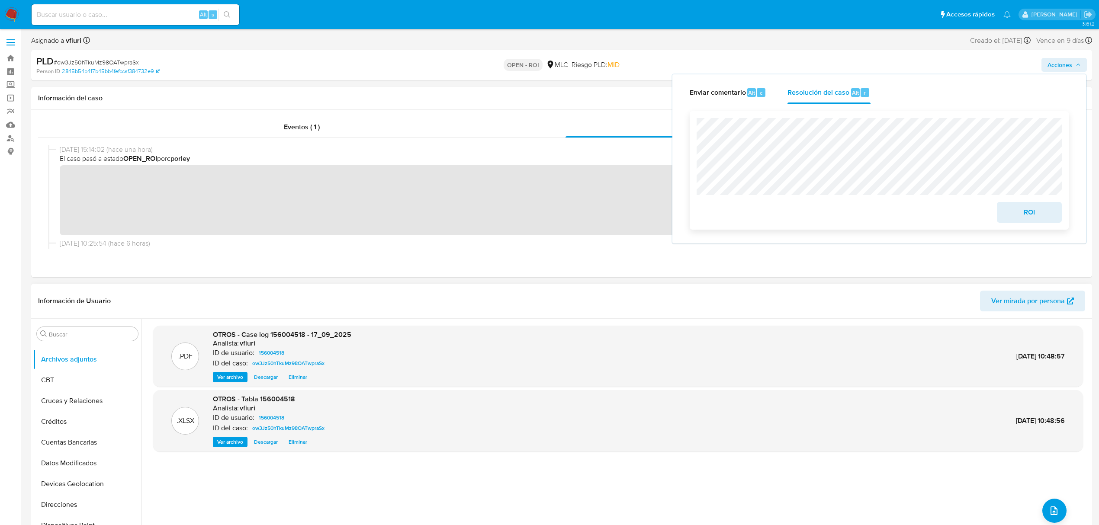
click at [1028, 212] on span "ROI" at bounding box center [1029, 212] width 42 height 19
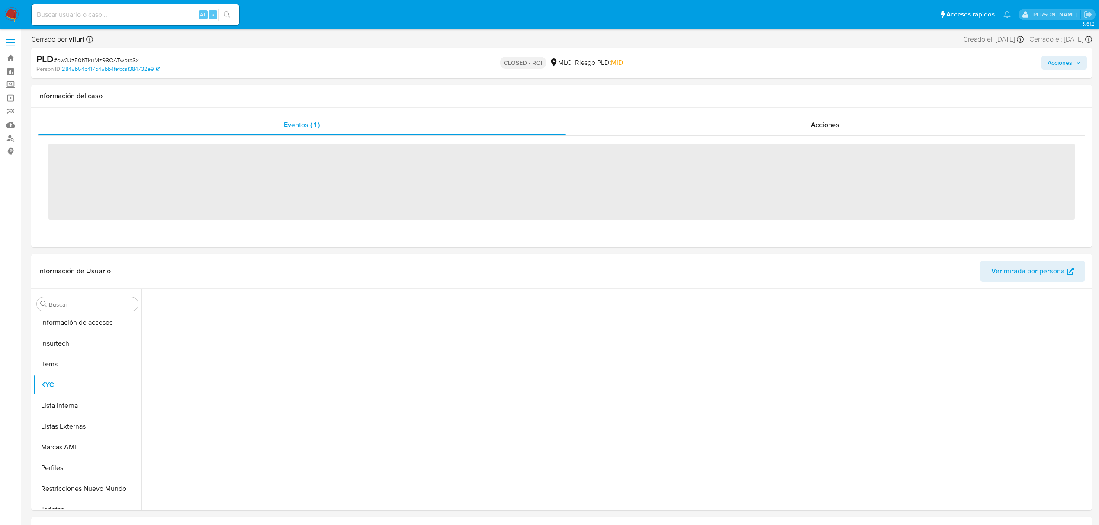
scroll to position [407, 0]
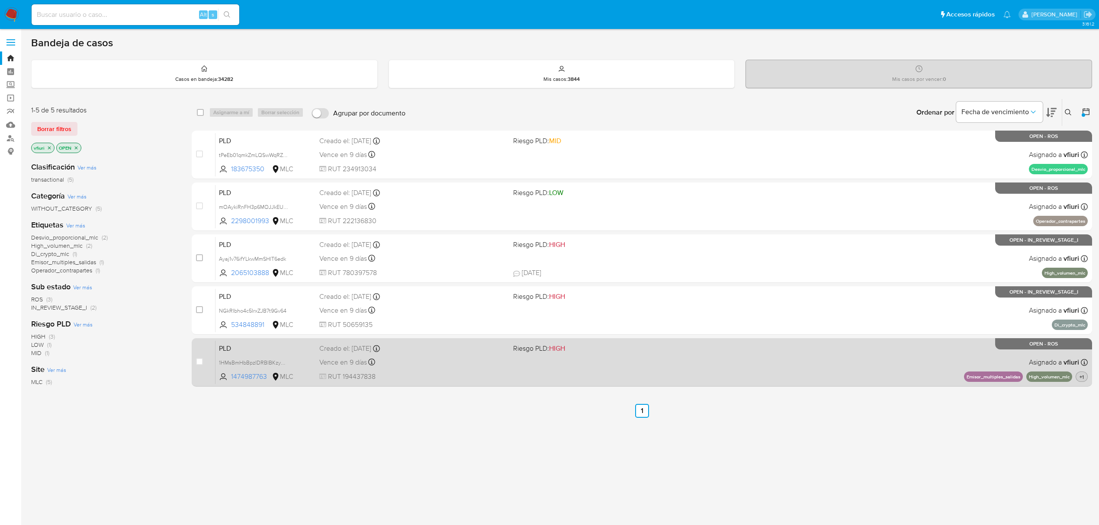
click at [1085, 376] on span "+1" at bounding box center [1082, 376] width 8 height 7
click at [780, 349] on div "PLD 1HMsBmHbBpzIDRBlBKzy4KsU 1474987763 MLC Riesgo PLD: HIGH Creado el: 12/07/2…" at bounding box center [651, 362] width 872 height 44
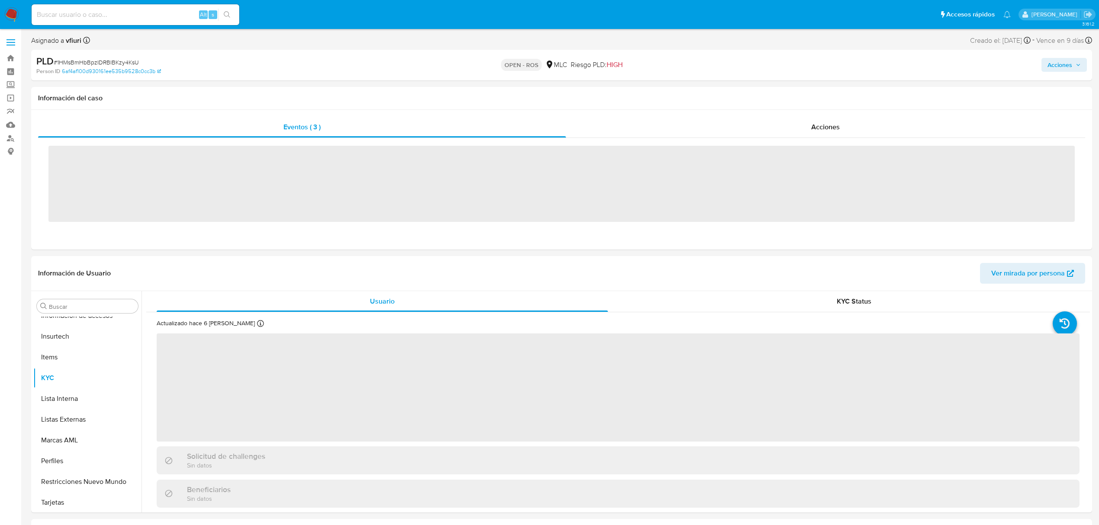
scroll to position [407, 0]
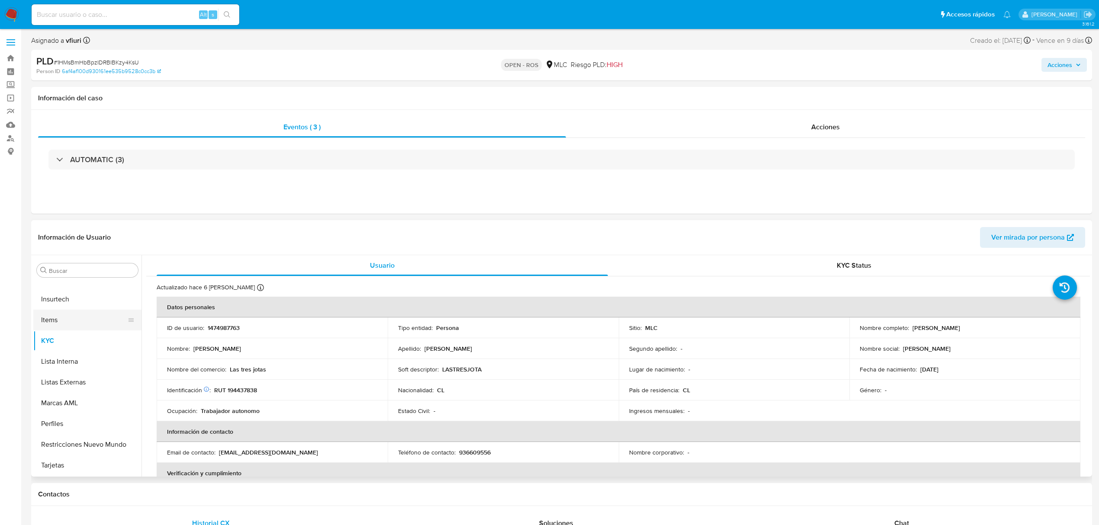
select select "10"
click at [83, 341] on button "General" at bounding box center [83, 347] width 101 height 21
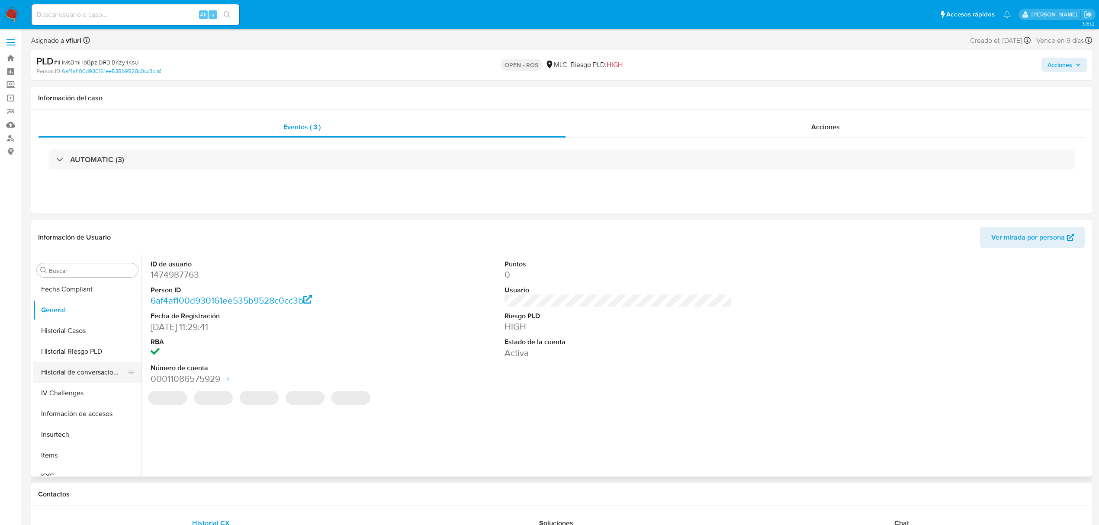
scroll to position [292, 0]
click at [93, 311] on button "Historial Casos" at bounding box center [83, 311] width 101 height 21
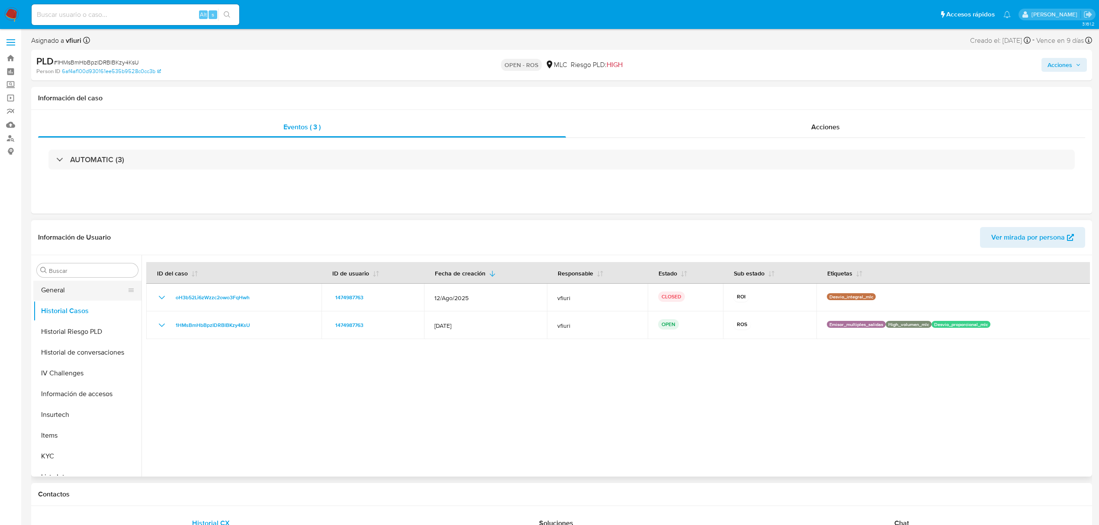
click at [78, 298] on button "General" at bounding box center [83, 290] width 101 height 21
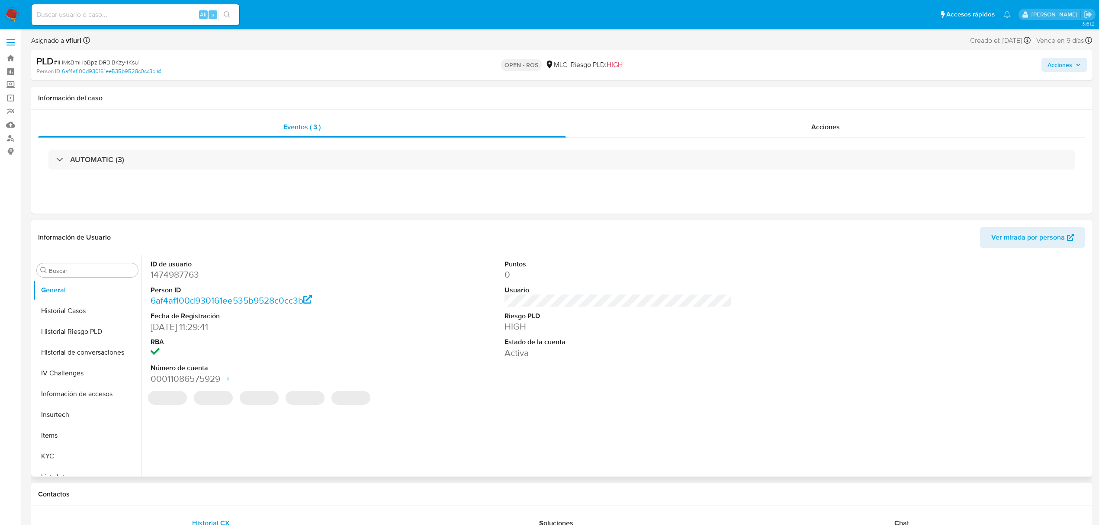
click at [170, 277] on dd "1474987763" at bounding box center [264, 275] width 227 height 12
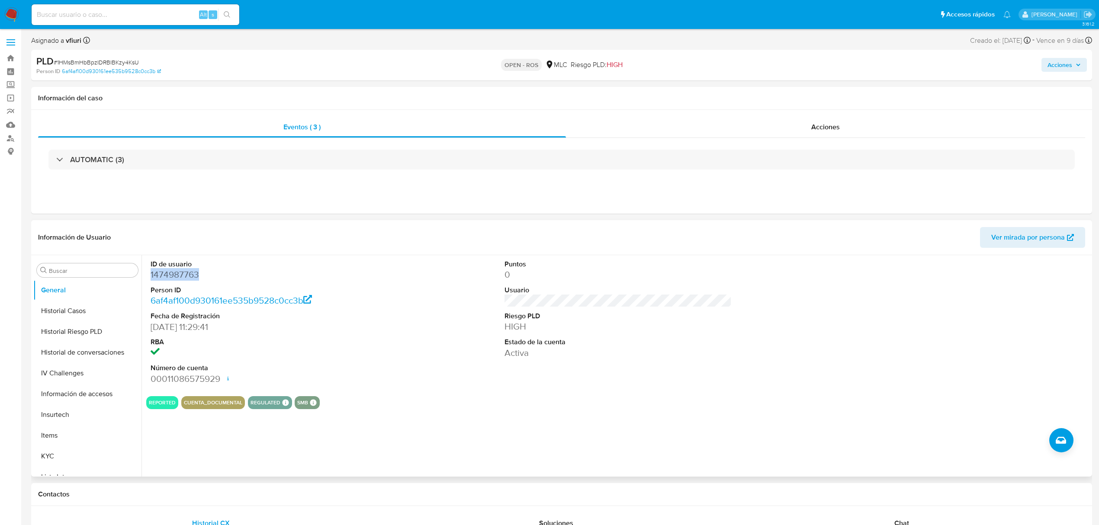
copy dd "1474987763"
click at [106, 61] on span "# 1HMsBmHbBpzIDRBlBKzy4KsU" at bounding box center [96, 62] width 85 height 9
copy span "1HMsBmHbBpzIDRBlBKzy4KsU"
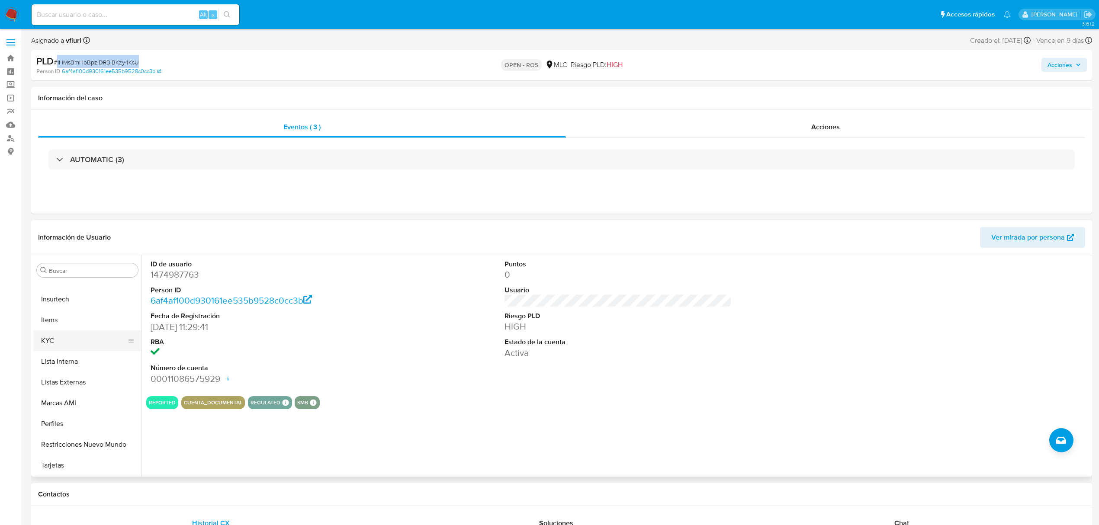
click at [59, 336] on button "KYC" at bounding box center [83, 340] width 101 height 21
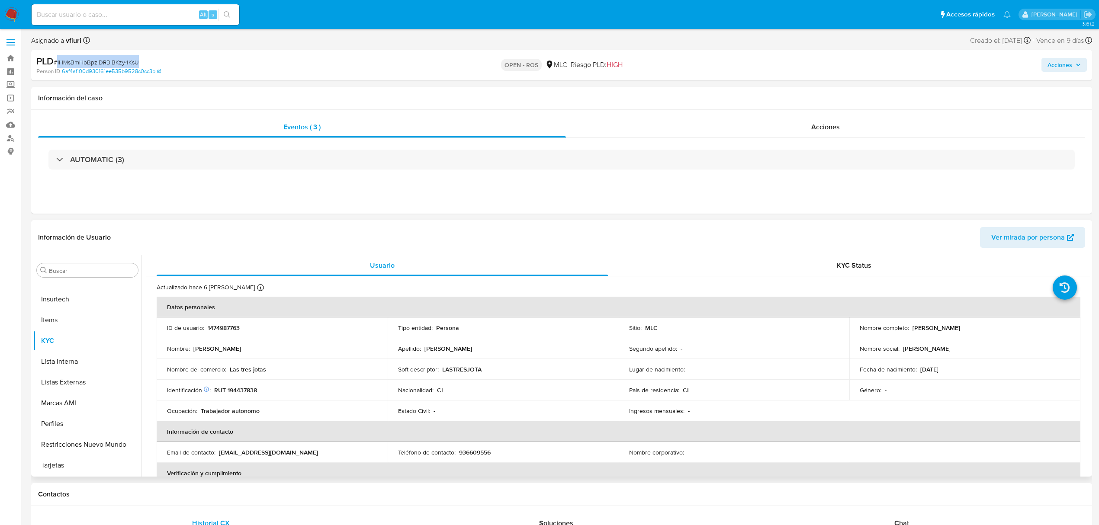
drag, startPoint x: 908, startPoint y: 326, endPoint x: 991, endPoint y: 334, distance: 83.5
click at [991, 334] on td "Nombre completo : Yasmín Emiliana González López" at bounding box center [964, 328] width 231 height 21
copy div "Yasmín Emiliana González López"
click at [248, 388] on p "RUT 194437838" at bounding box center [235, 390] width 43 height 8
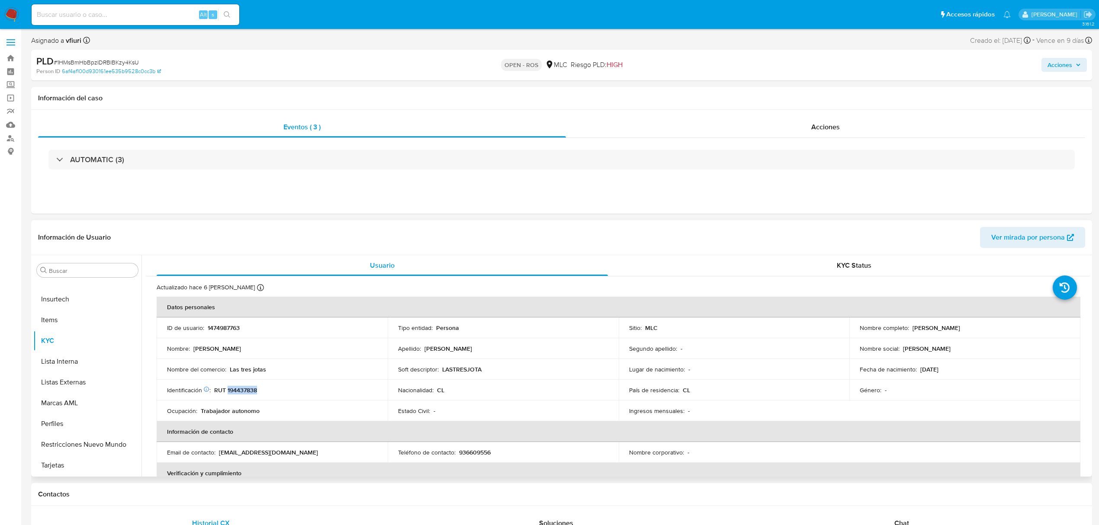
copy p "194437838"
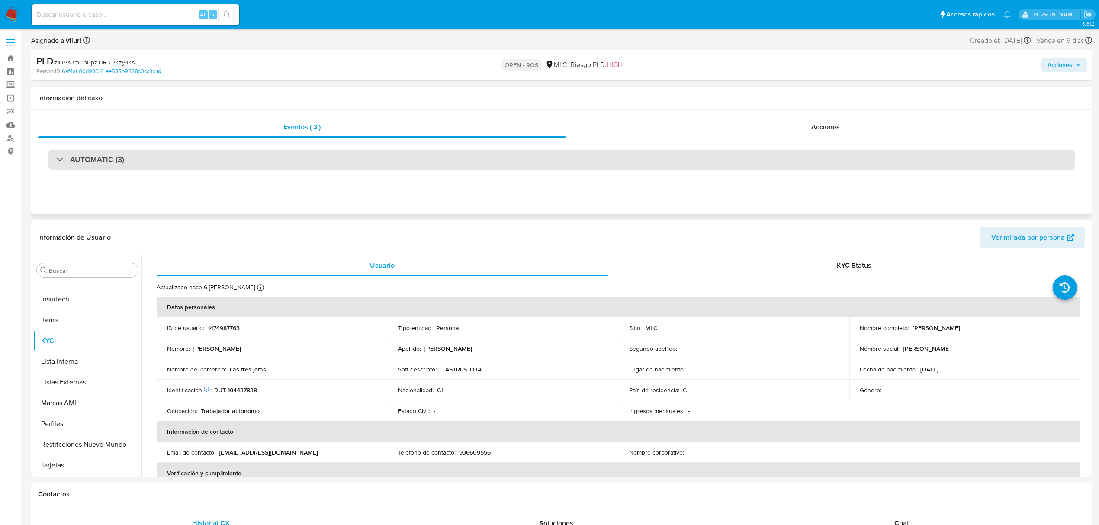
click at [172, 161] on div "AUTOMATIC (3)" at bounding box center [561, 160] width 1026 height 20
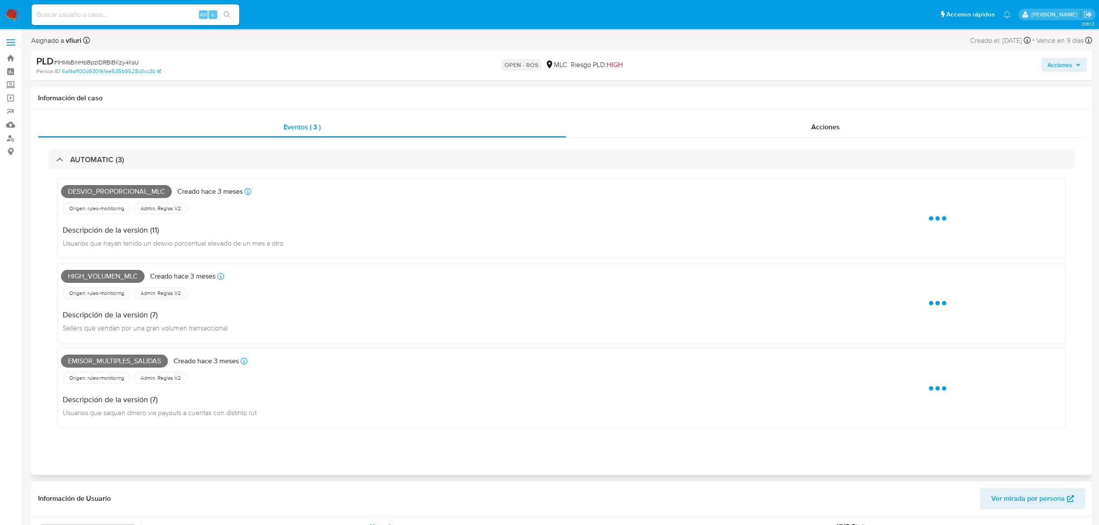
click at [125, 192] on span "Desvio_proporcional_mlc" at bounding box center [116, 191] width 111 height 13
copy span "Desvio_proporcional_mlc"
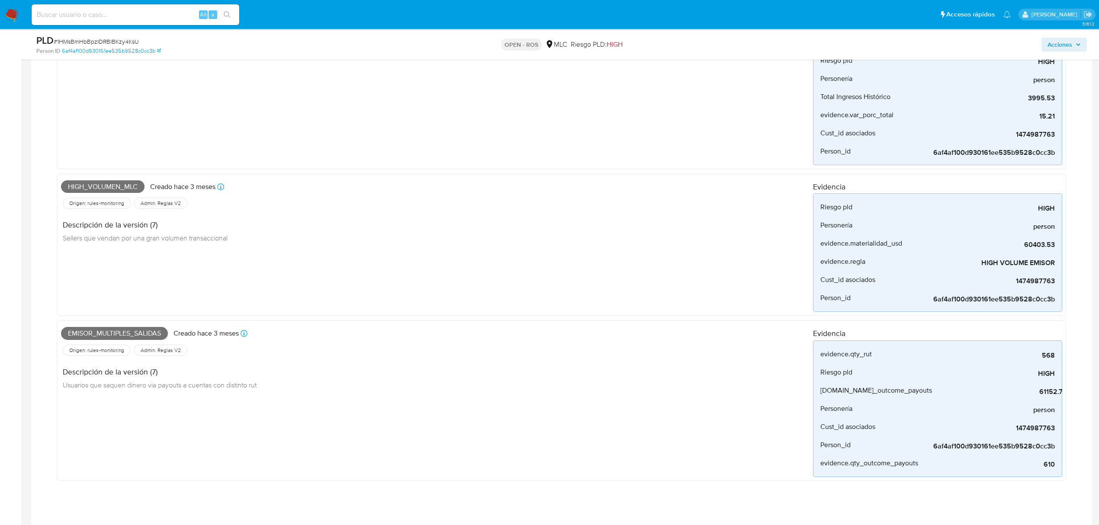
scroll to position [173, 0]
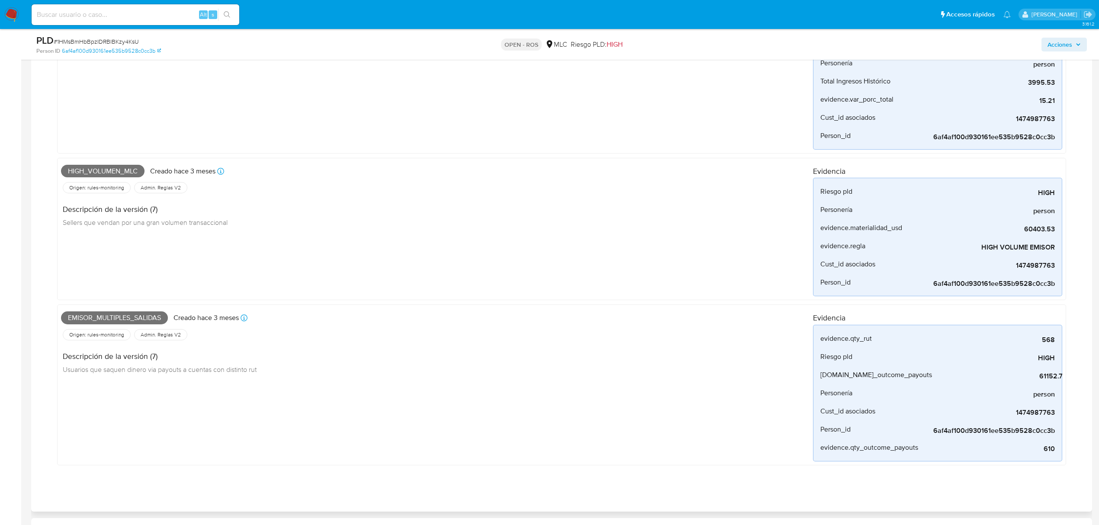
click at [108, 174] on span "High_volumen_mlc" at bounding box center [102, 171] width 83 height 13
copy span "High_volumen_mlc"
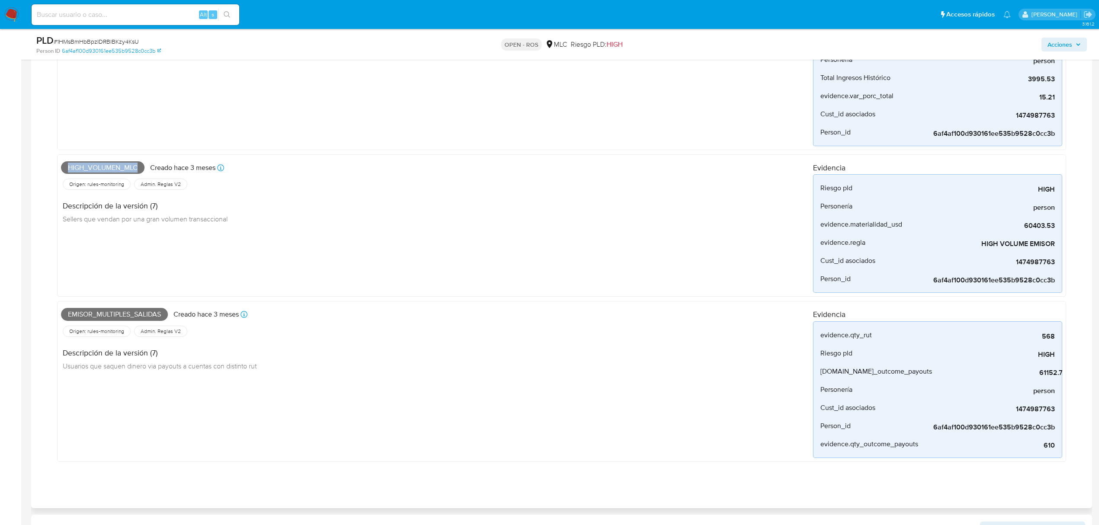
scroll to position [461, 0]
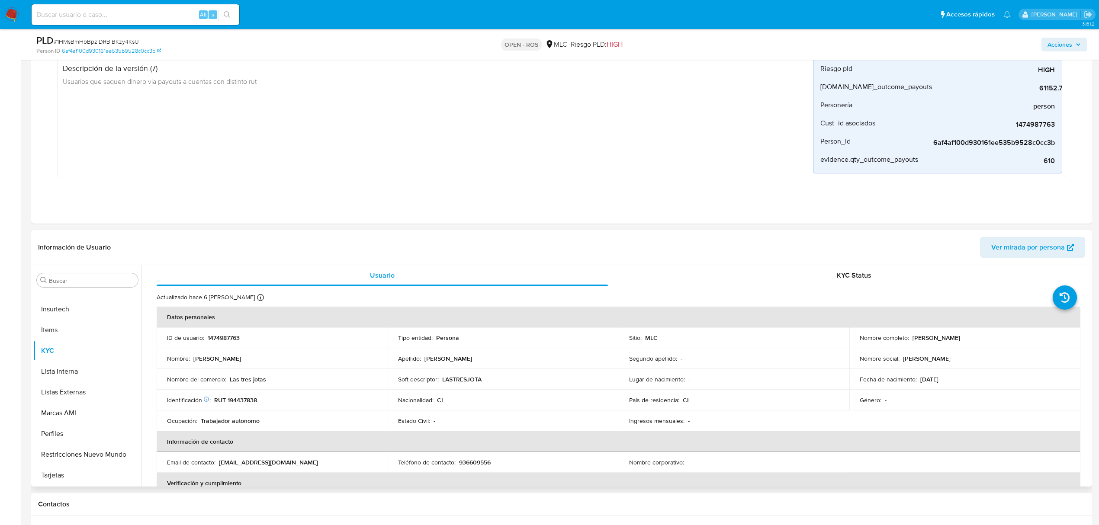
click at [229, 341] on p "1474987763" at bounding box center [224, 338] width 32 height 8
copy p "1474987763"
click at [236, 402] on p "RUT 194437838" at bounding box center [235, 400] width 43 height 8
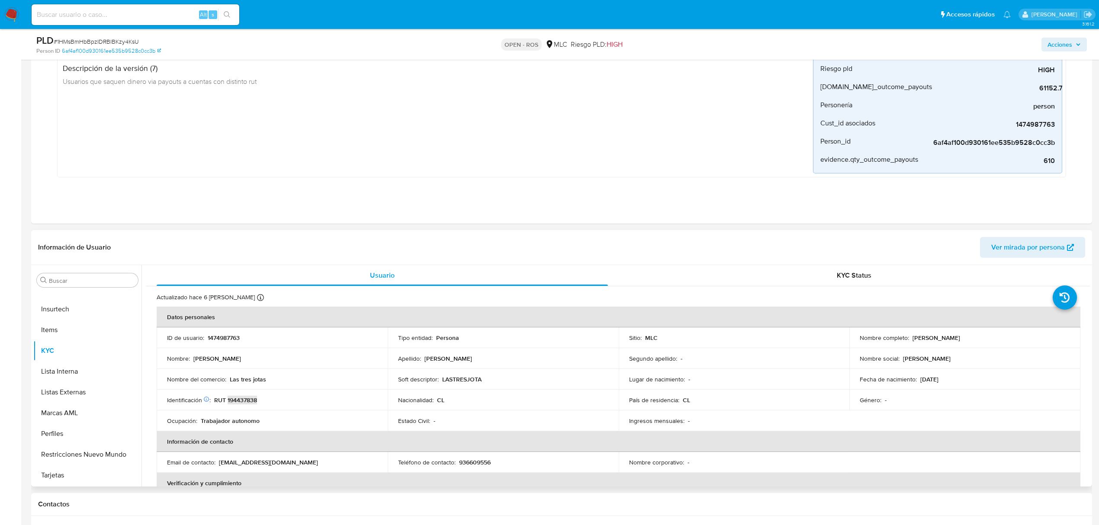
copy p "194437838"
drag, startPoint x: 908, startPoint y: 337, endPoint x: 1010, endPoint y: 335, distance: 101.3
click at [1010, 335] on td "Nombre completo : Yasmín Emiliana González López" at bounding box center [964, 337] width 231 height 21
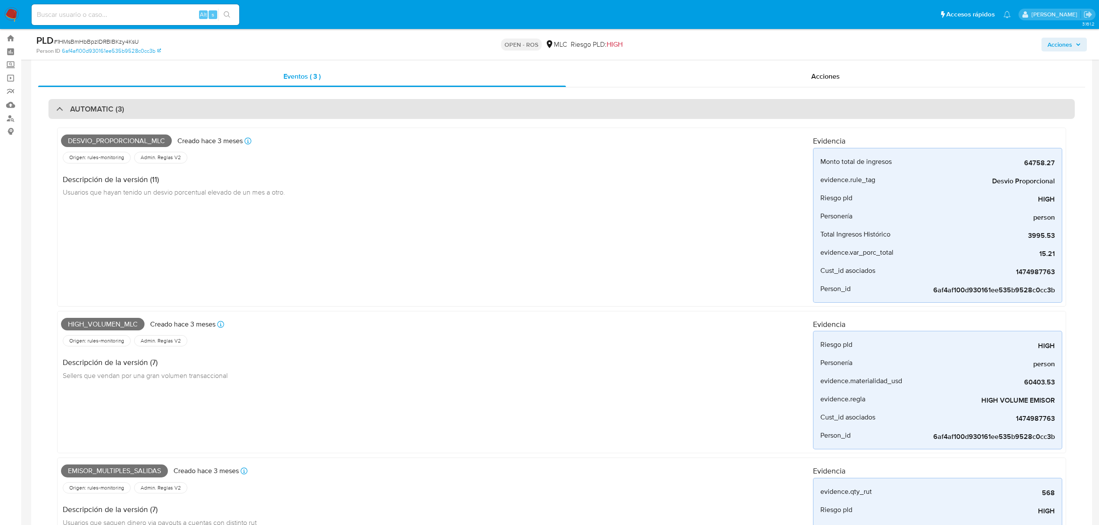
scroll to position [0, 0]
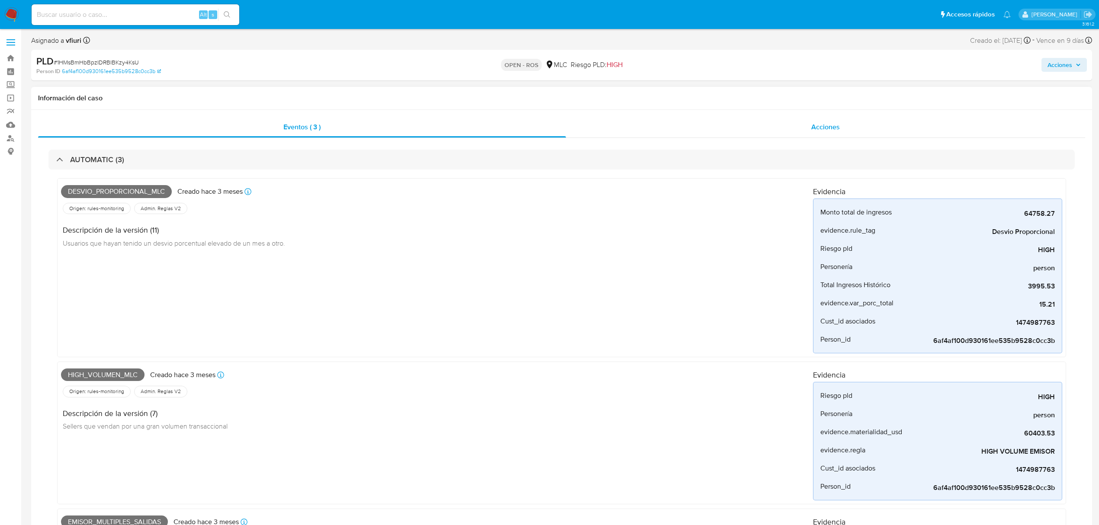
click at [845, 128] on div "Acciones" at bounding box center [825, 127] width 519 height 21
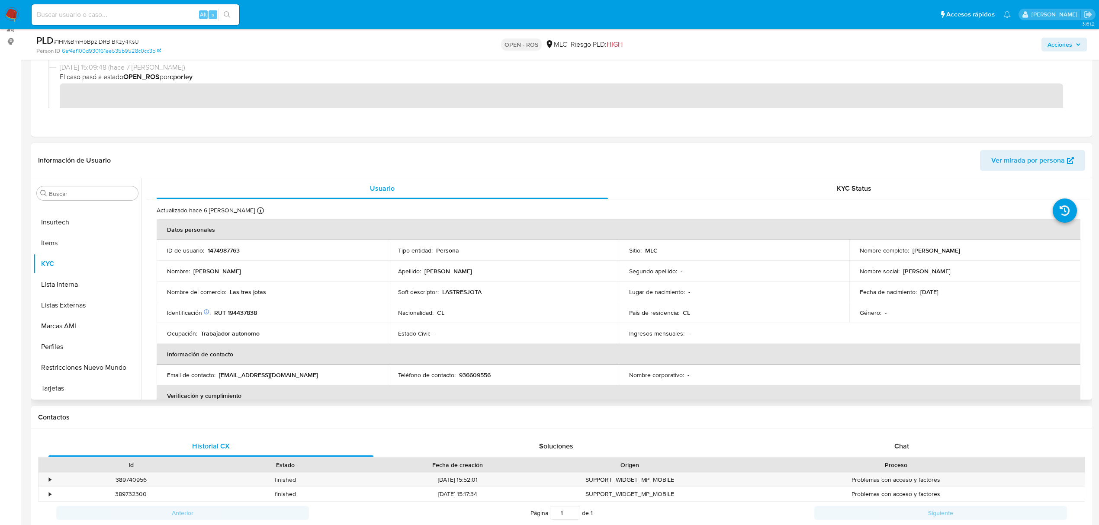
scroll to position [115, 0]
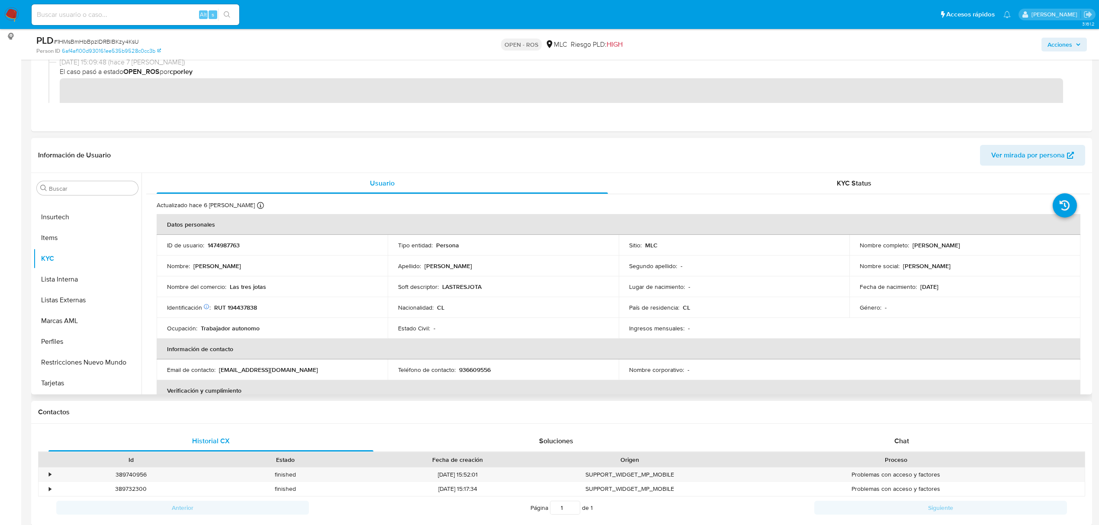
click at [466, 369] on p "936609556" at bounding box center [475, 370] width 32 height 8
drag, startPoint x: 311, startPoint y: 372, endPoint x: 217, endPoint y: 369, distance: 93.5
click at [217, 369] on div "Email de contacto : yasmingonzalez746@gmail.com" at bounding box center [272, 370] width 210 height 8
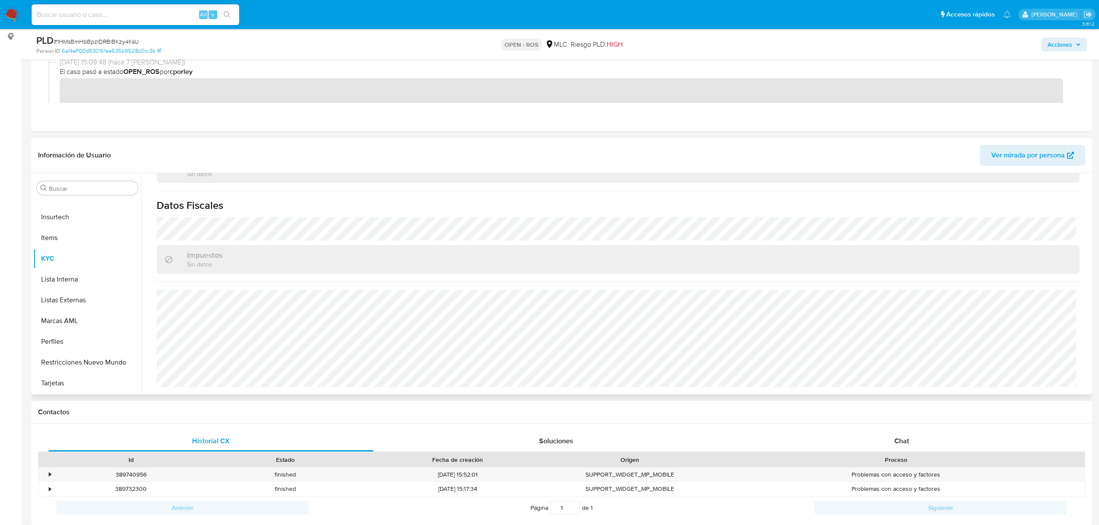
scroll to position [0, 0]
click at [78, 272] on button "Archivos adjuntos" at bounding box center [83, 271] width 101 height 21
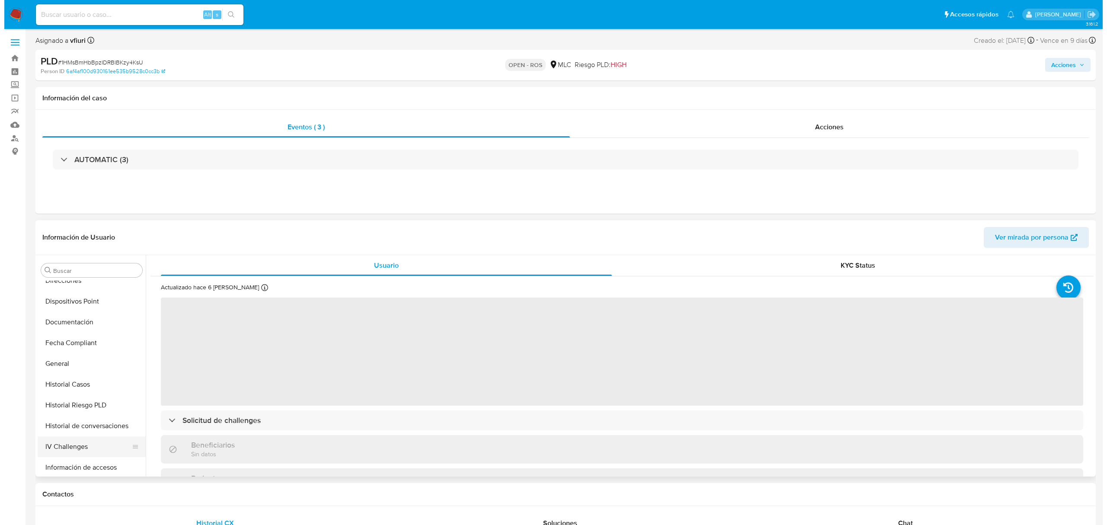
scroll to position [3, 0]
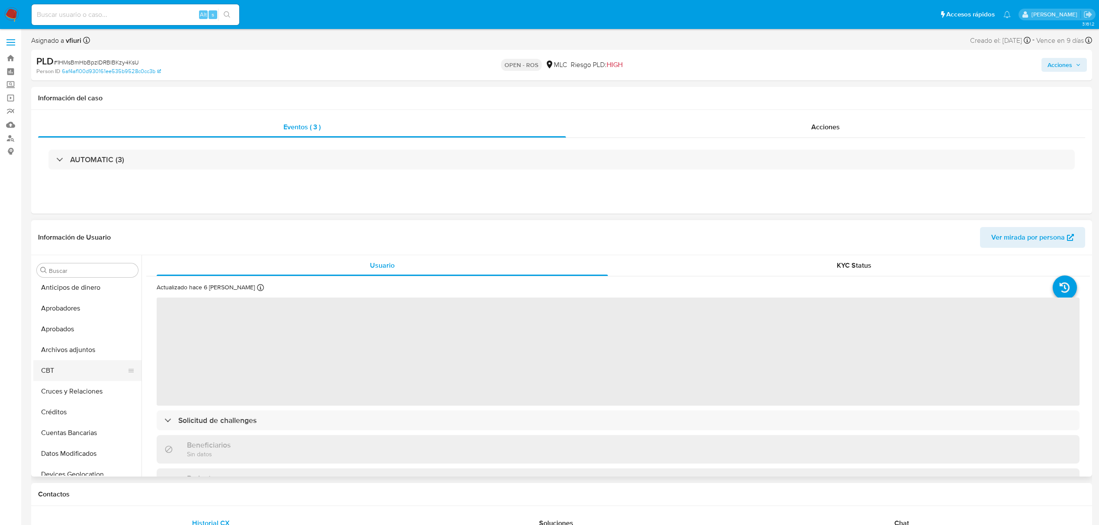
select select "10"
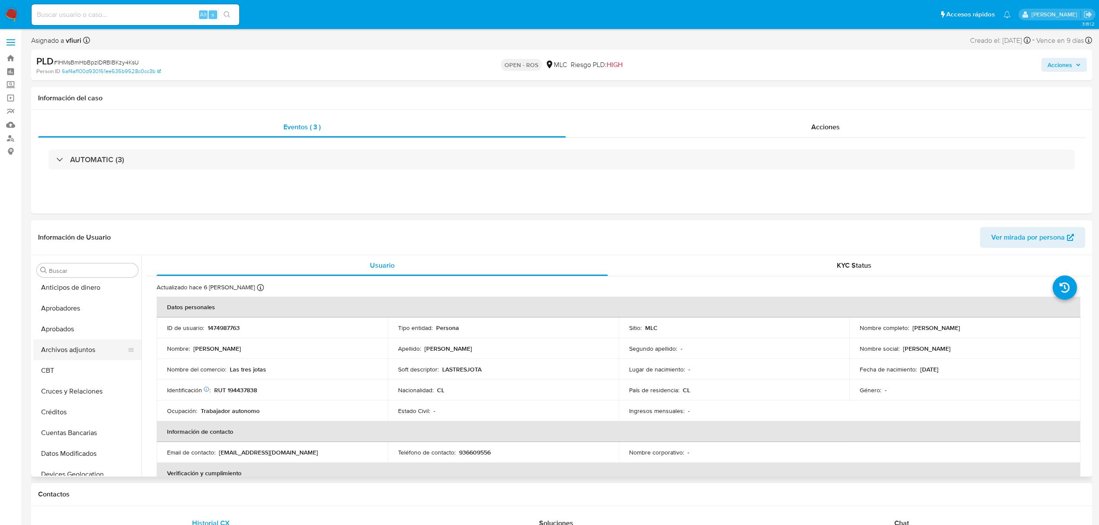
click at [82, 347] on button "Archivos adjuntos" at bounding box center [83, 350] width 101 height 21
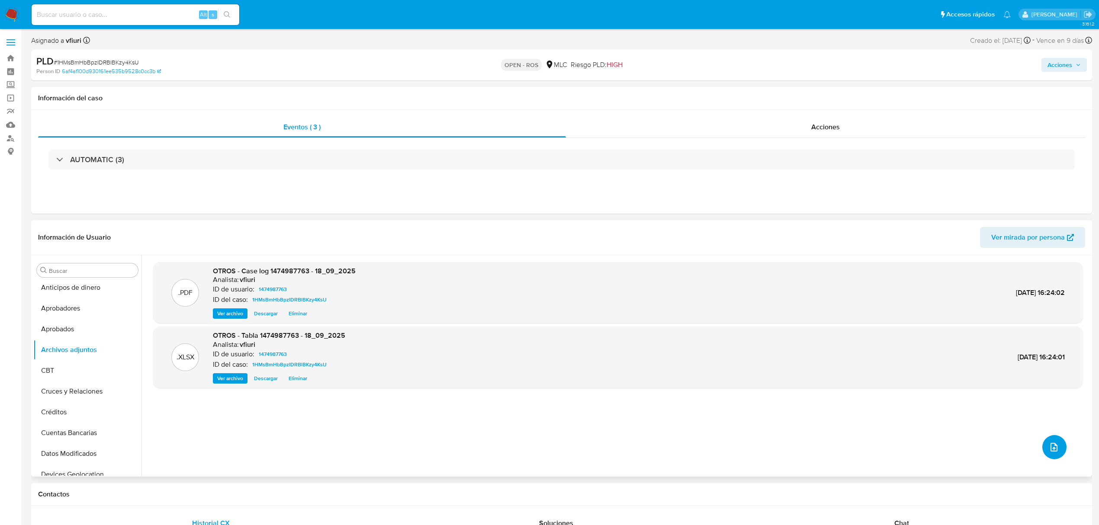
click at [1050, 450] on icon "upload-file" at bounding box center [1053, 447] width 7 height 9
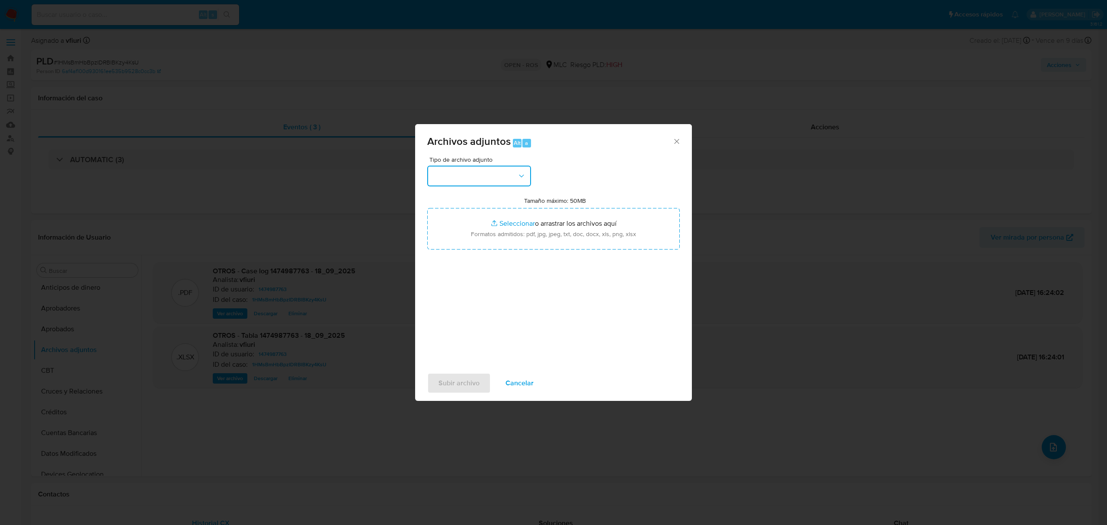
click at [455, 176] on button "button" at bounding box center [479, 176] width 104 height 21
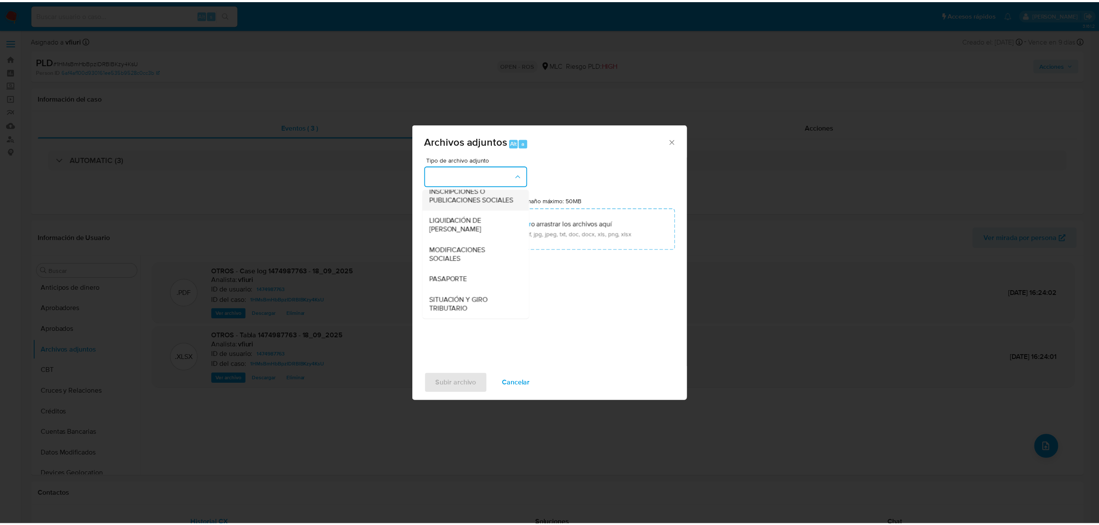
scroll to position [129, 0]
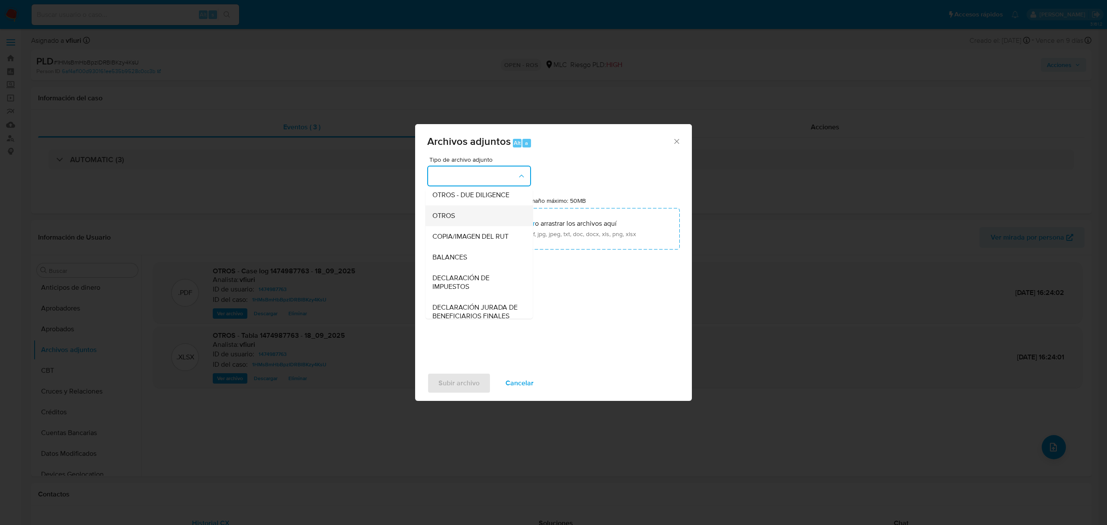
click at [452, 216] on div "OTROS" at bounding box center [477, 215] width 88 height 21
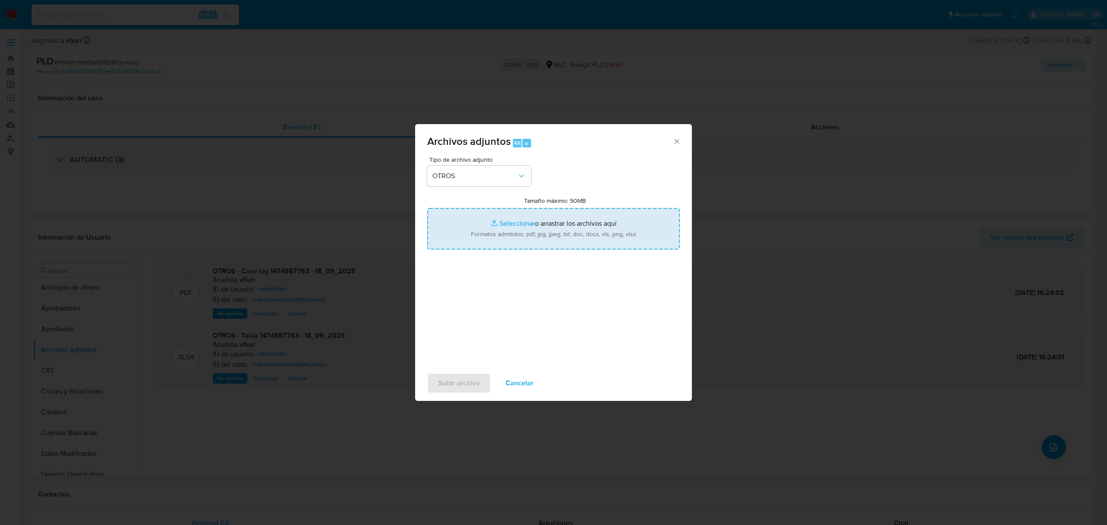
click at [509, 222] on input "Tamaño máximo: 50MB Seleccionar archivos" at bounding box center [553, 229] width 253 height 42
type input "C:\fakepath\UAF #1326.pdf"
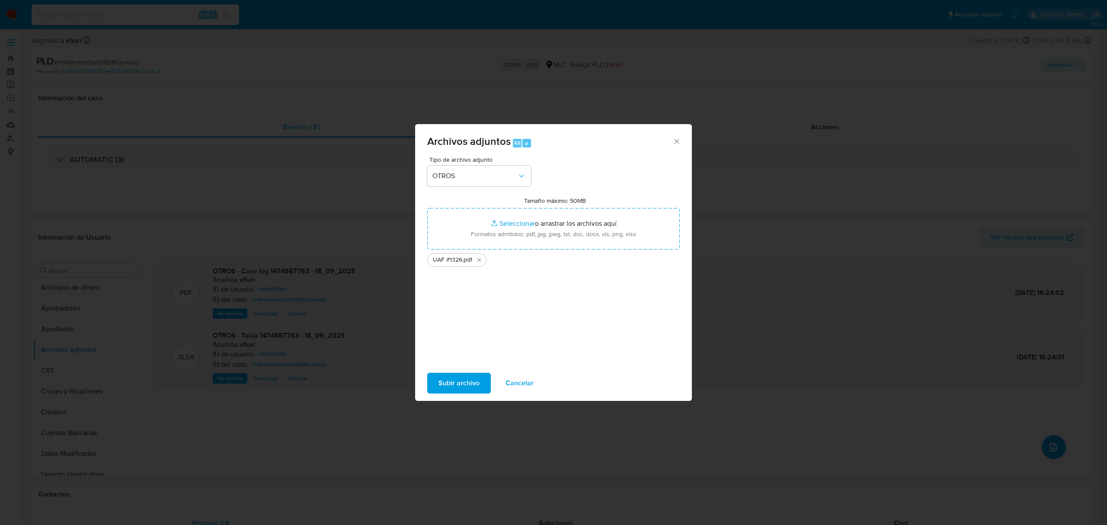
drag, startPoint x: 509, startPoint y: 222, endPoint x: 464, endPoint y: 382, distance: 165.8
click at [464, 382] on span "Subir archivo" at bounding box center [459, 383] width 41 height 19
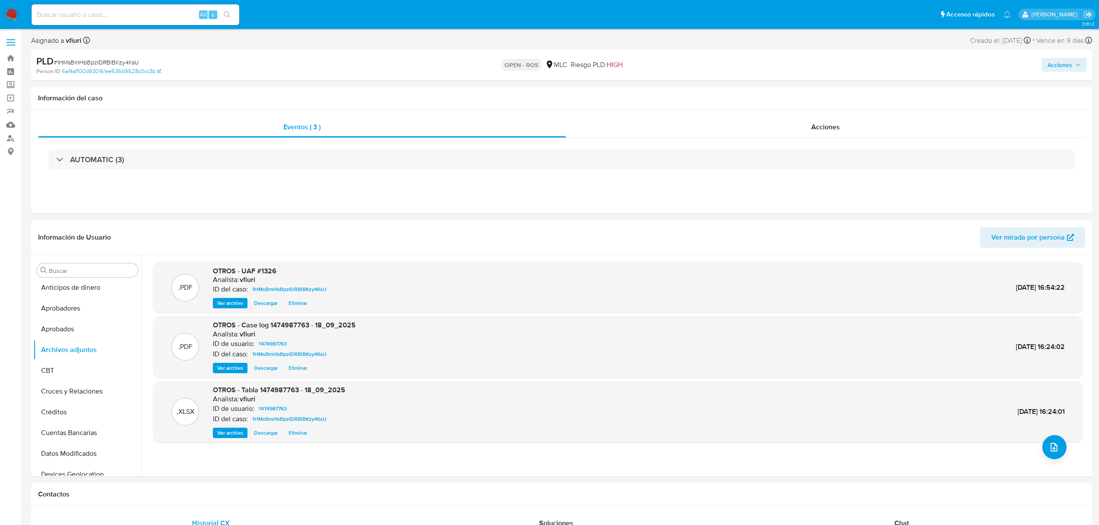
click at [1062, 63] on span "Acciones" at bounding box center [1059, 65] width 25 height 14
click at [871, 83] on button "Resolución del caso Alt r" at bounding box center [828, 92] width 103 height 22
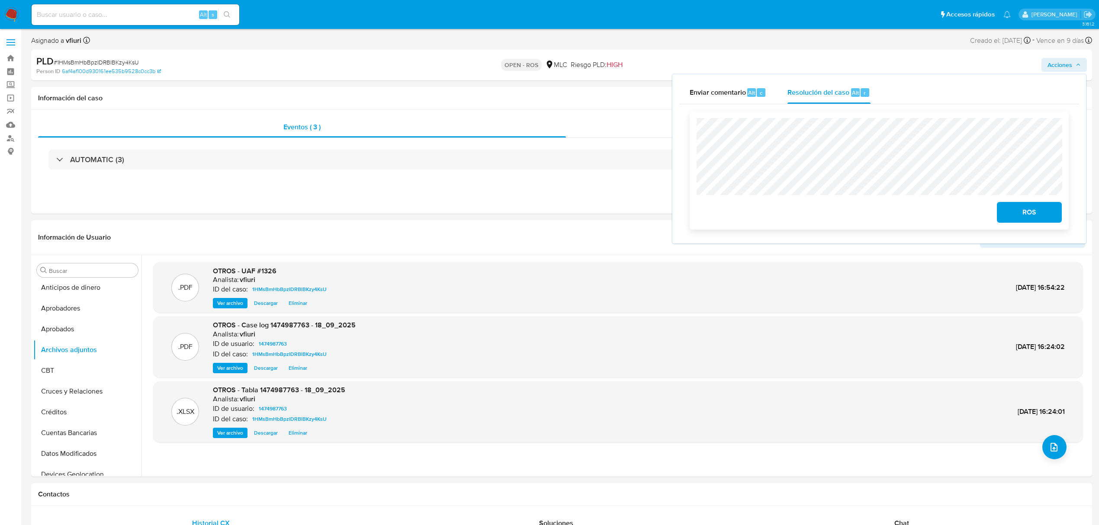
click at [1019, 210] on span "ROS" at bounding box center [1029, 212] width 42 height 19
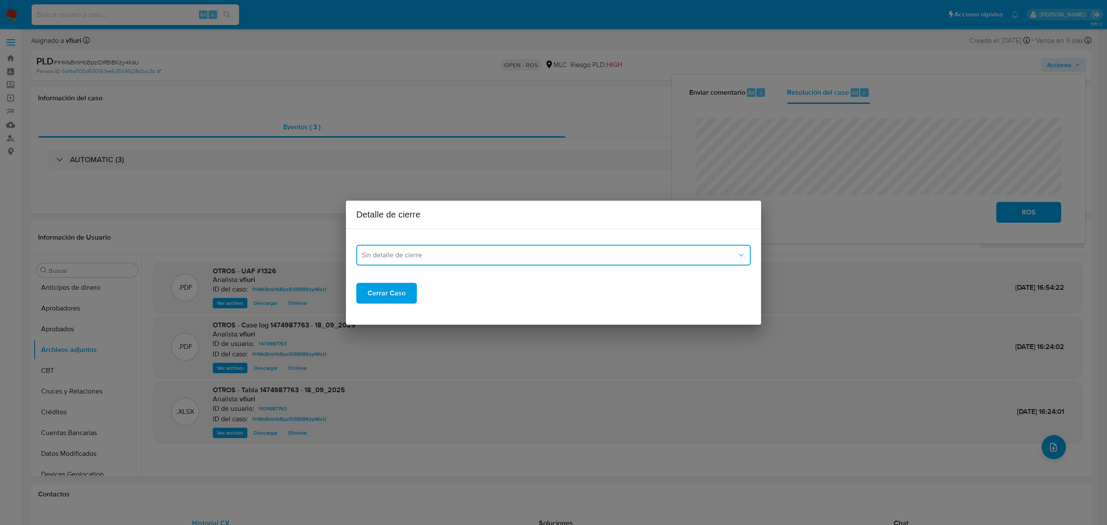
click at [476, 260] on button "Sin detalle de cierre" at bounding box center [553, 255] width 395 height 21
click at [414, 296] on div "ROS_EMISOR" at bounding box center [551, 299] width 379 height 21
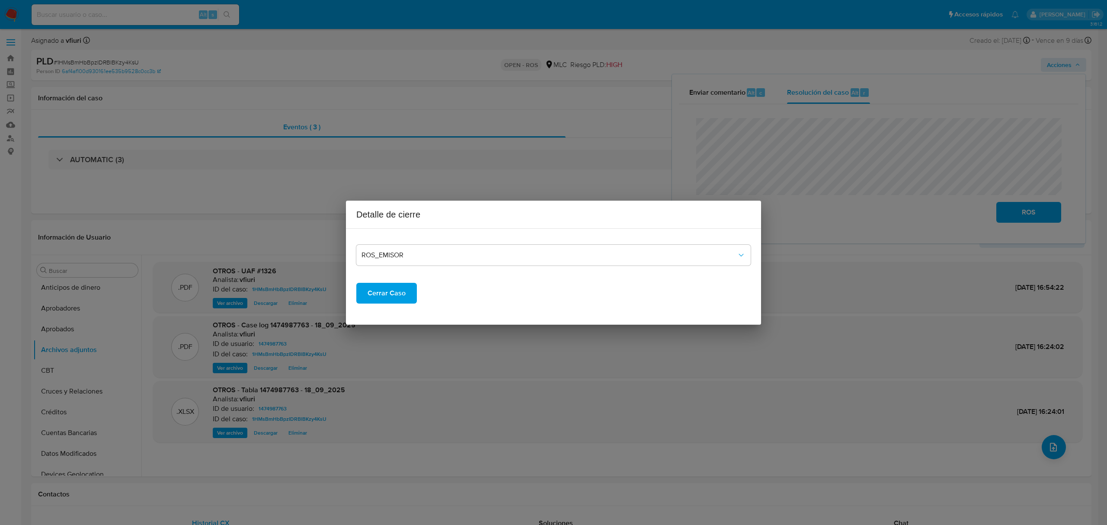
click at [393, 290] on span "Cerrar Caso" at bounding box center [387, 293] width 38 height 19
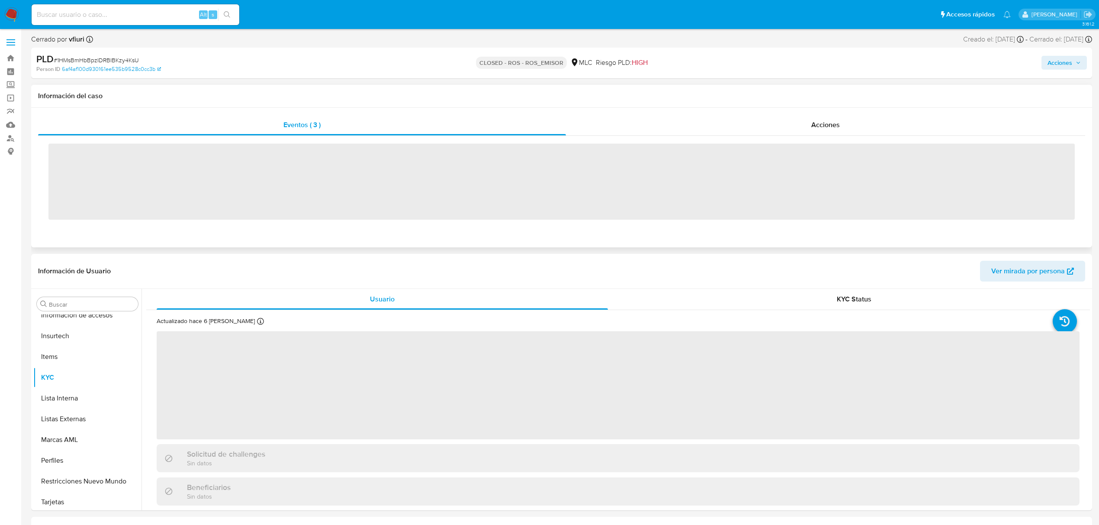
scroll to position [407, 0]
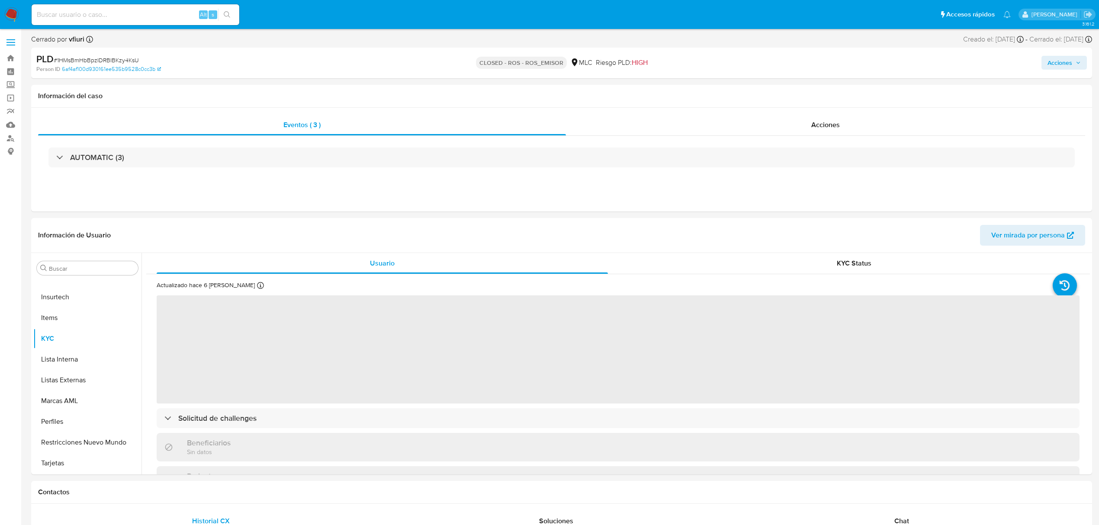
select select "10"
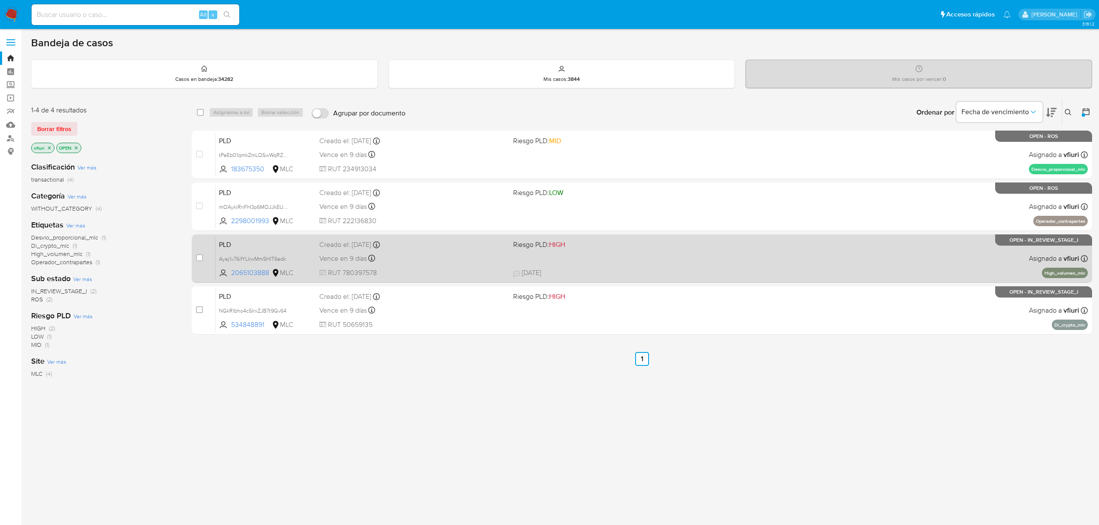
click at [428, 254] on div "Vence en 9 días Vence el [DATE] 16:07:49" at bounding box center [412, 259] width 187 height 12
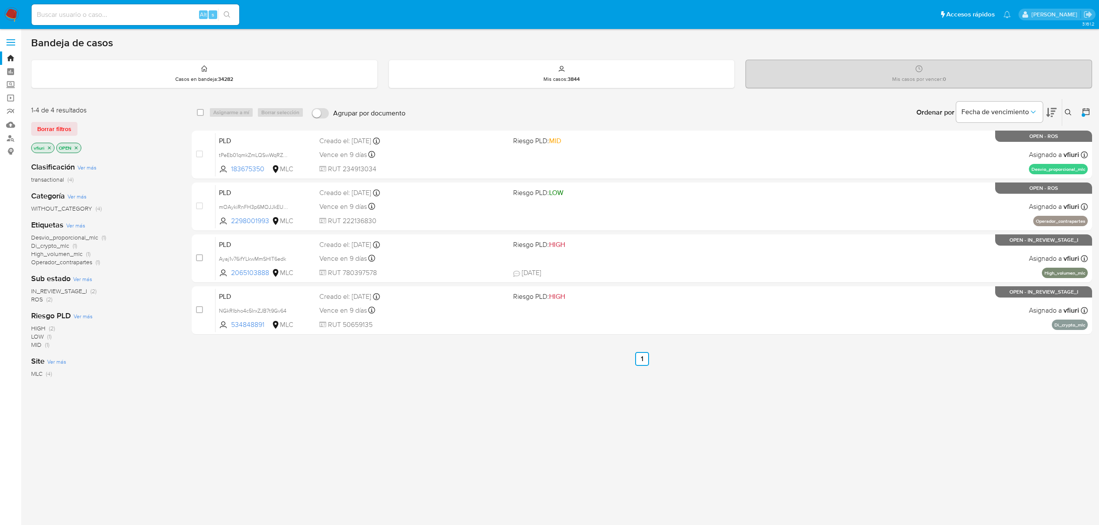
click at [75, 149] on icon "close-filter" at bounding box center [76, 147] width 5 height 5
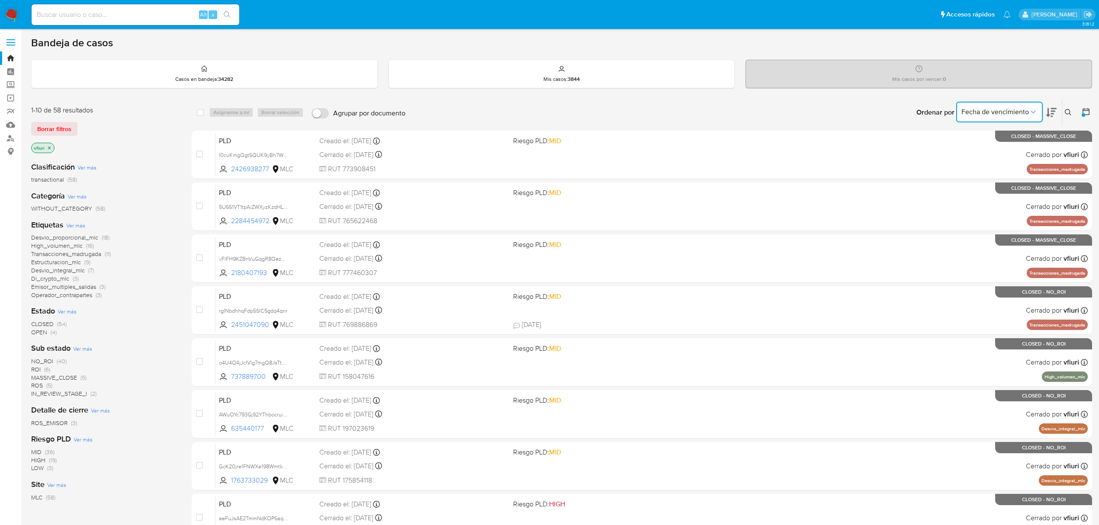
click at [1001, 116] on button "Fecha de vencimiento" at bounding box center [999, 112] width 87 height 21
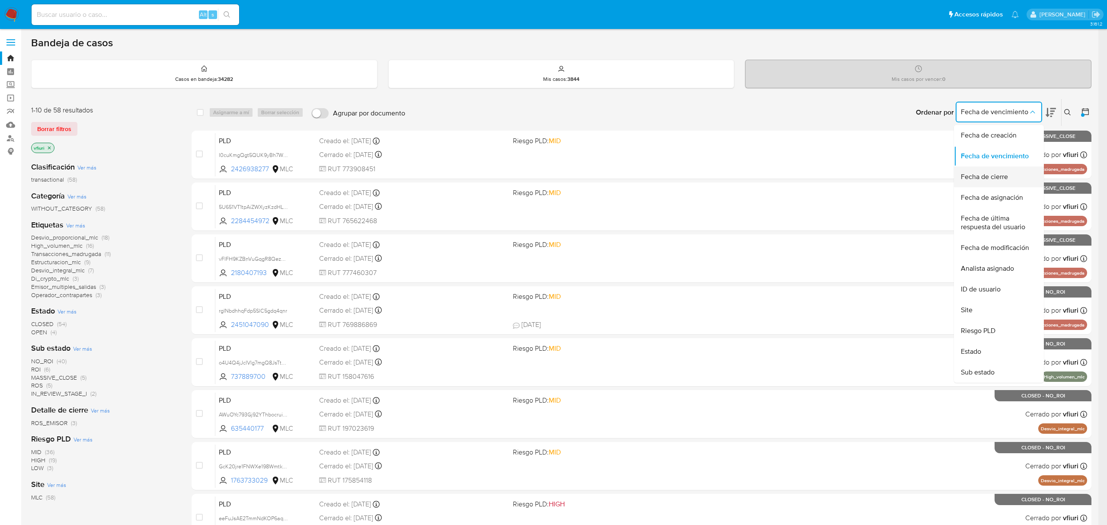
click at [983, 175] on span "Fecha de cierre" at bounding box center [984, 177] width 47 height 9
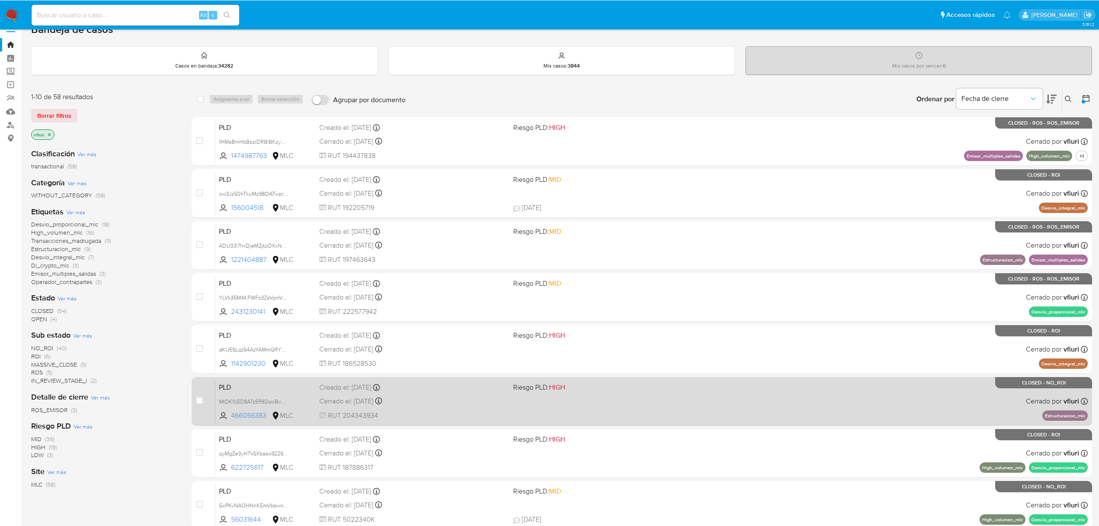
scroll to position [58, 0]
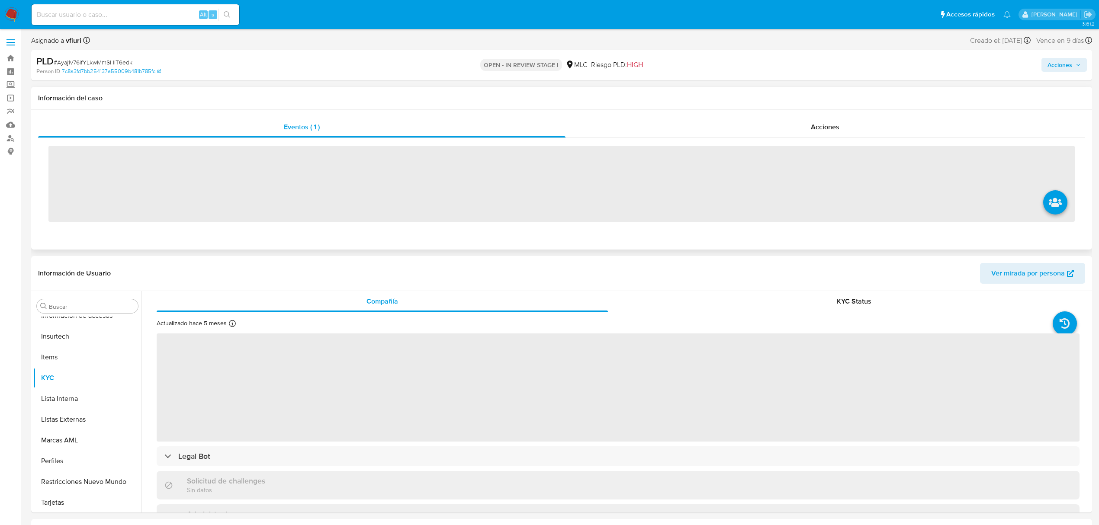
scroll to position [407, 0]
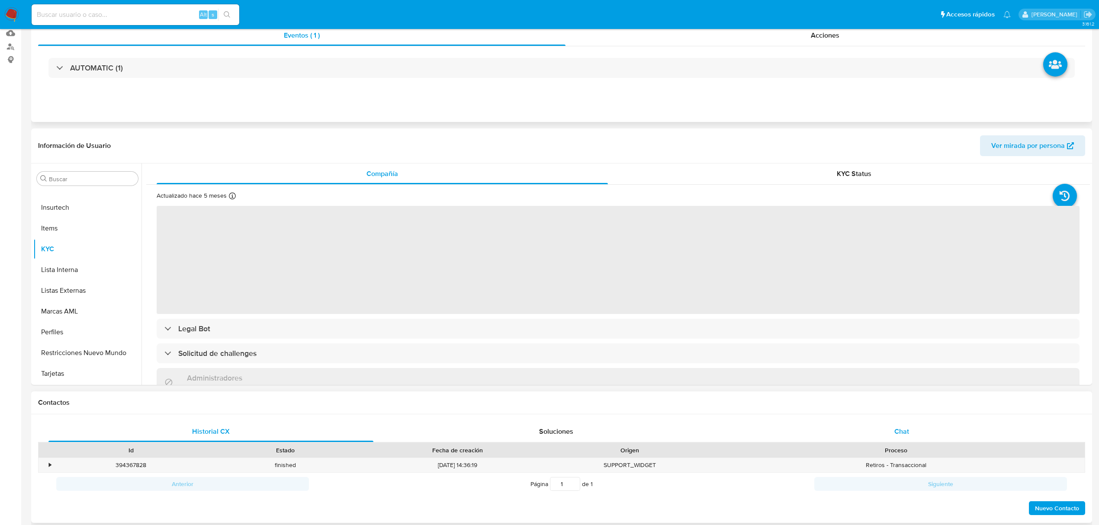
select select "10"
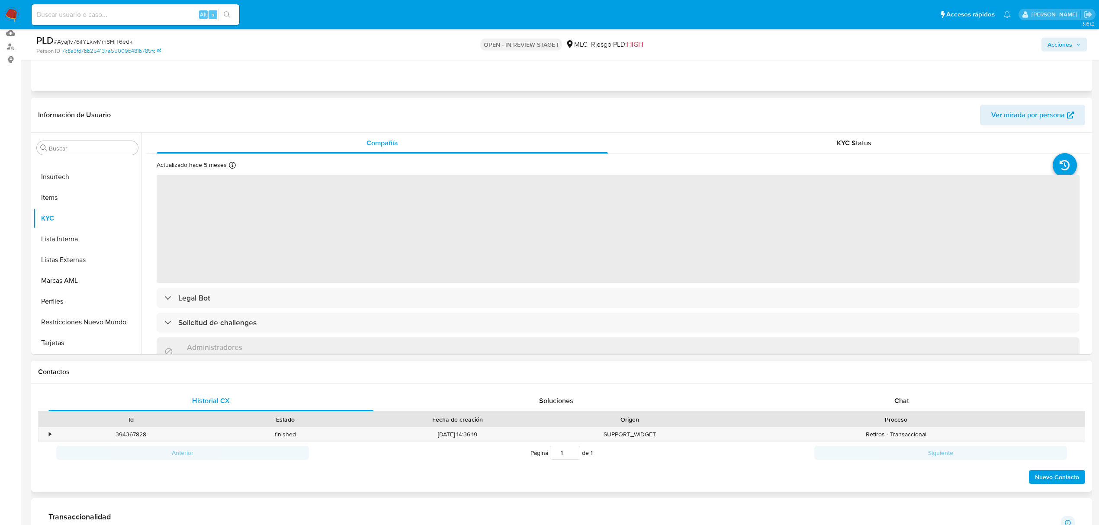
scroll to position [288, 0]
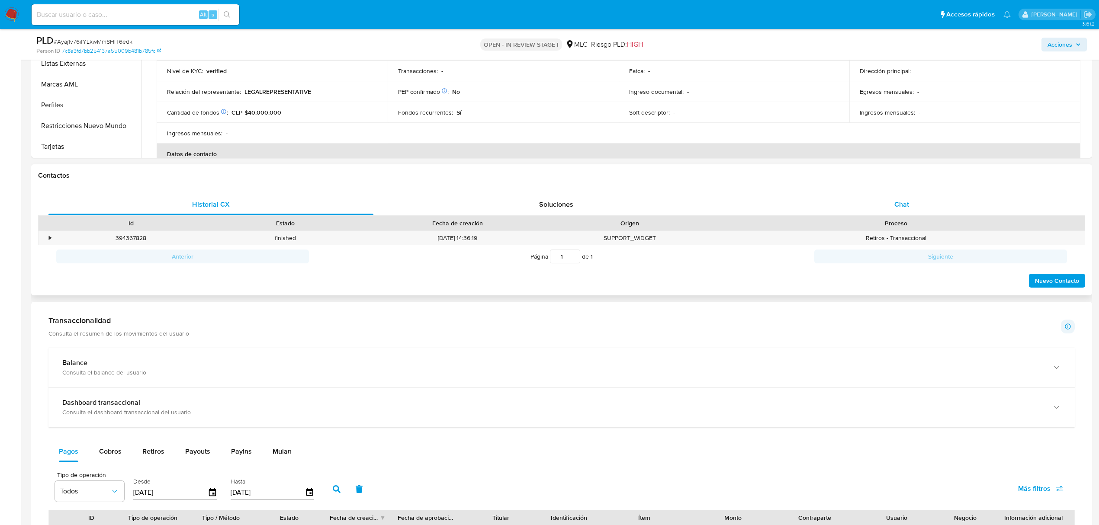
click at [896, 212] on div "Chat" at bounding box center [901, 204] width 325 height 21
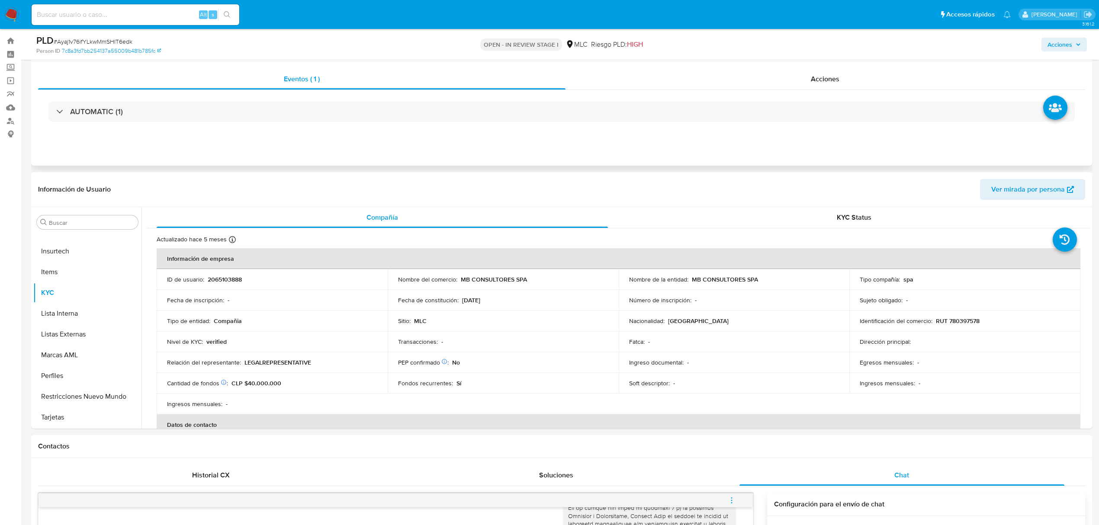
scroll to position [0, 0]
